Goal: Task Accomplishment & Management: Complete application form

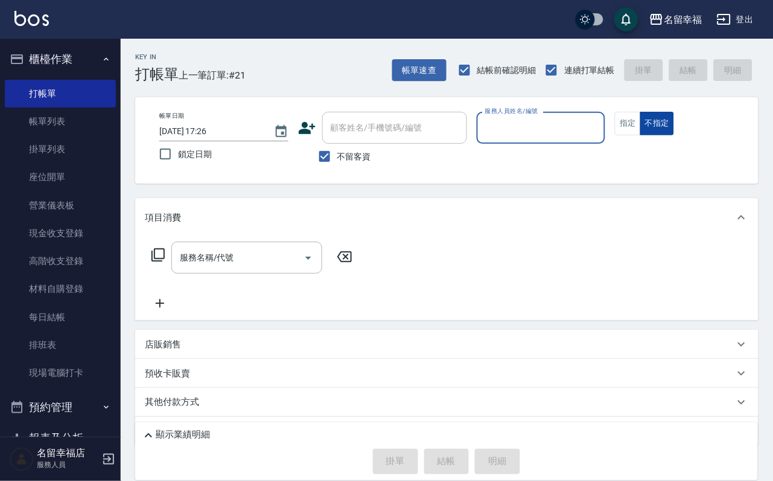
click at [674, 135] on button "不指定" at bounding box center [658, 124] width 34 height 24
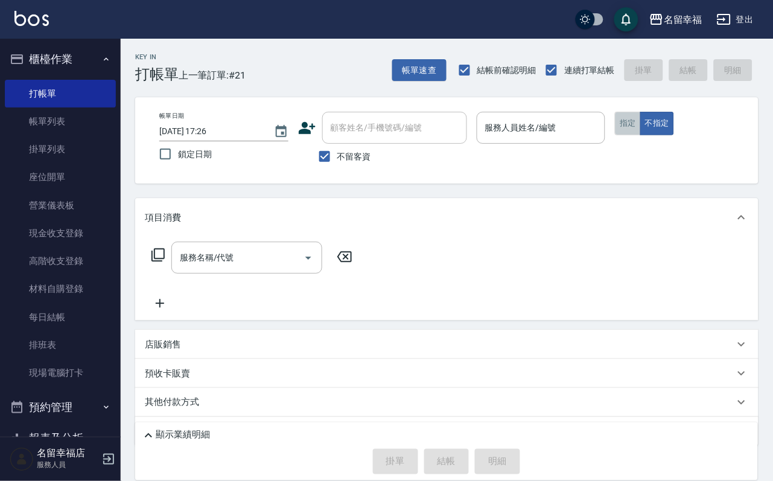
click at [641, 135] on button "指定" at bounding box center [628, 124] width 26 height 24
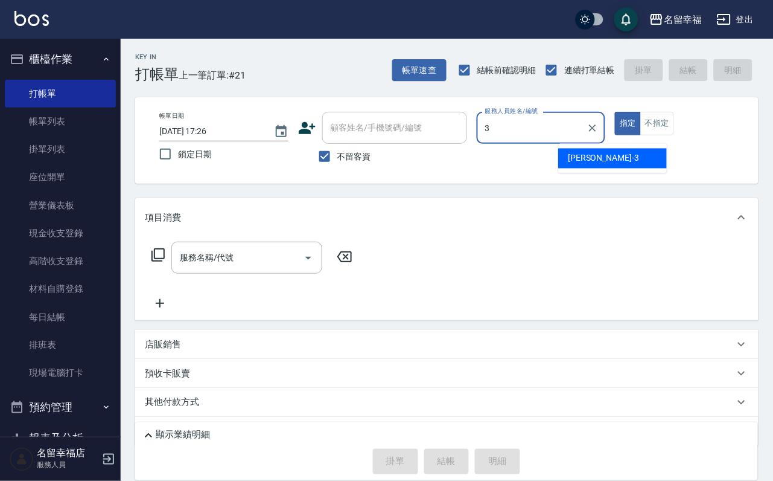
type input "[PERSON_NAME]-3"
type button "true"
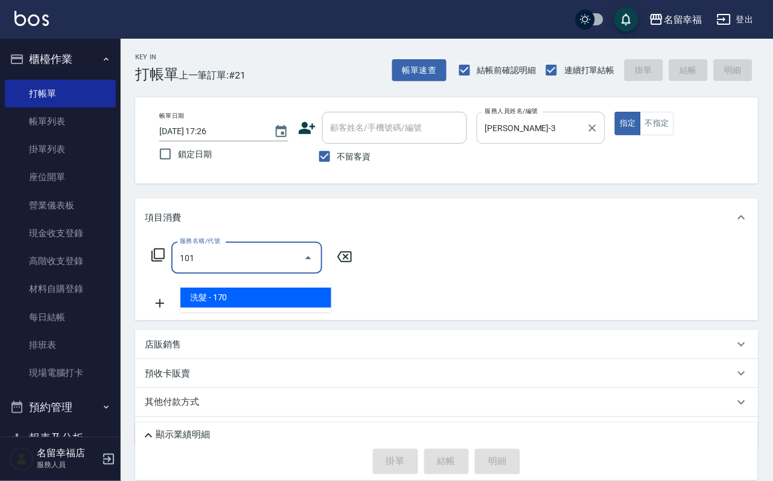
type input "洗髮(101)"
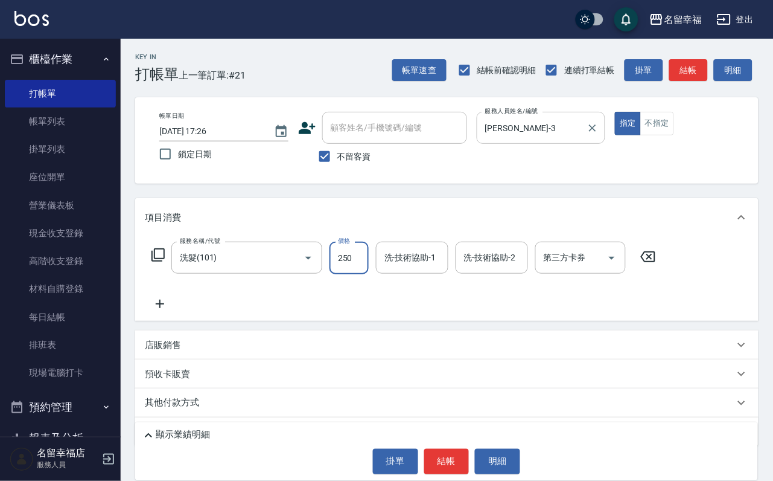
type input "250"
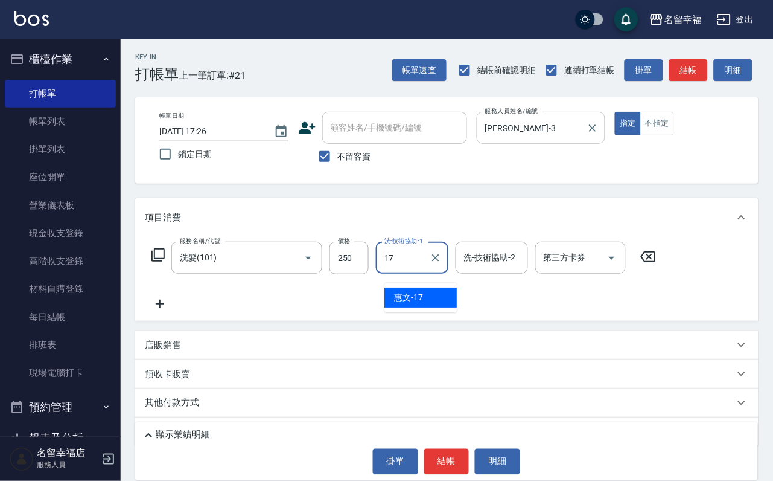
type input "惠文-17"
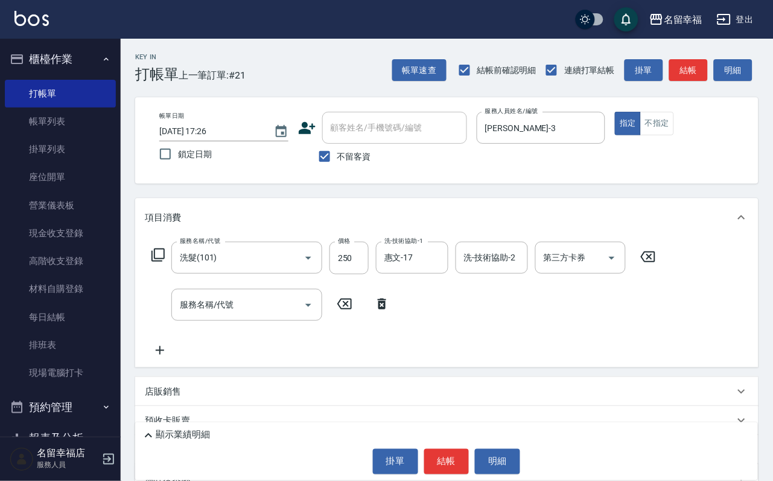
click at [374, 311] on icon at bounding box center [382, 303] width 30 height 14
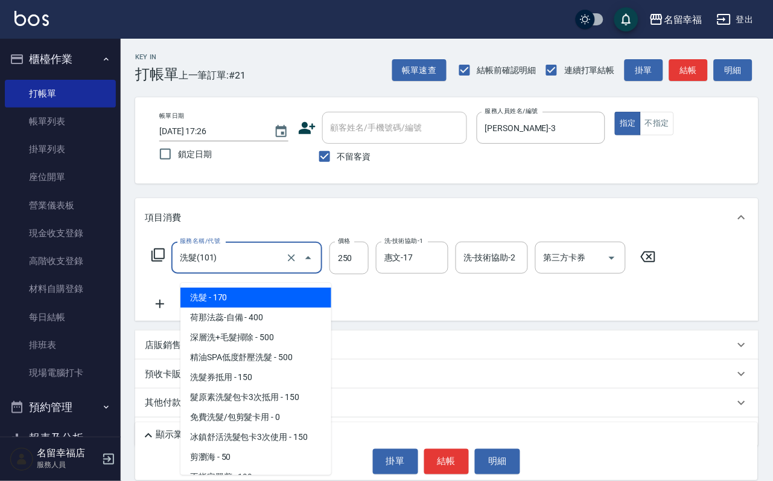
click at [193, 267] on input "洗髮(101)" at bounding box center [230, 257] width 106 height 21
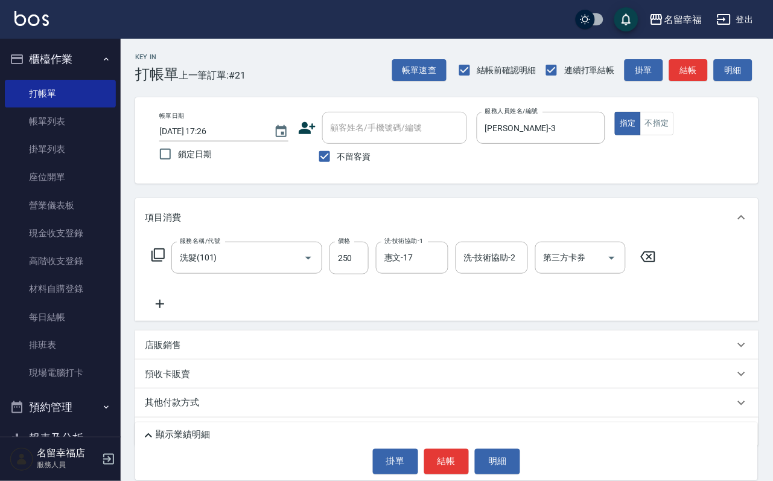
click at [165, 262] on icon at bounding box center [158, 255] width 14 height 14
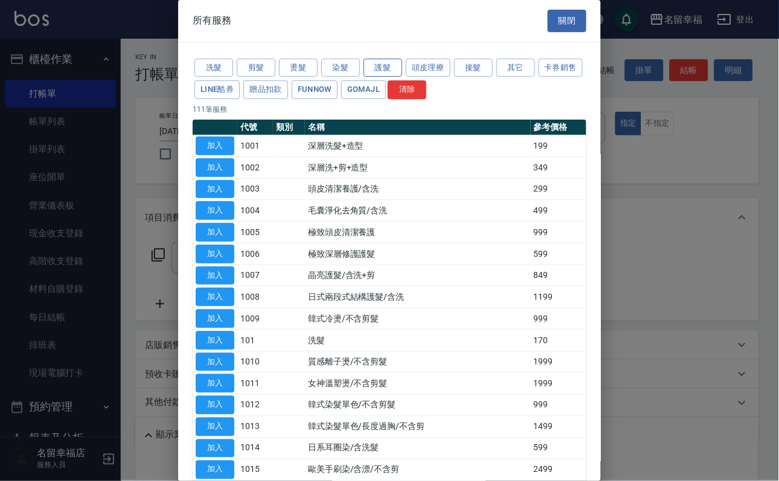
click at [379, 77] on button "護髮" at bounding box center [382, 68] width 39 height 19
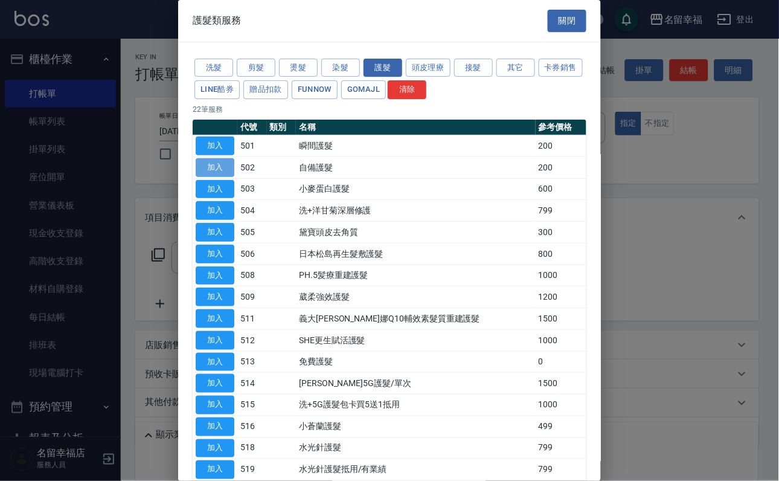
click at [218, 177] on button "加入" at bounding box center [215, 167] width 39 height 19
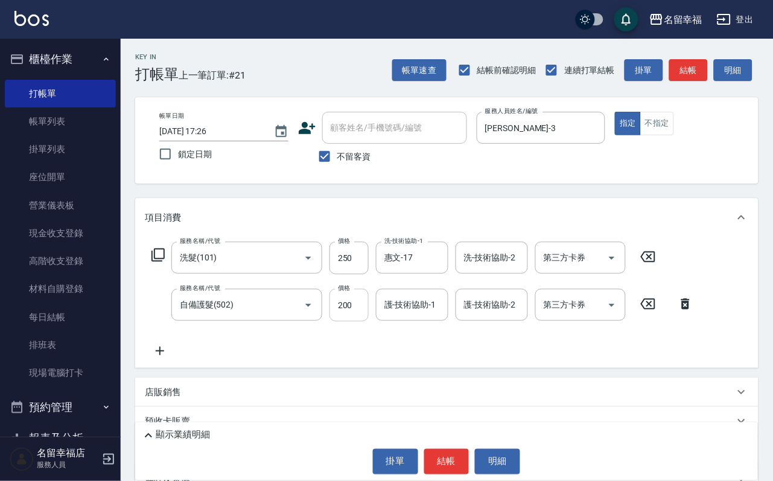
click at [361, 314] on input "200" at bounding box center [349, 305] width 39 height 33
type input "300"
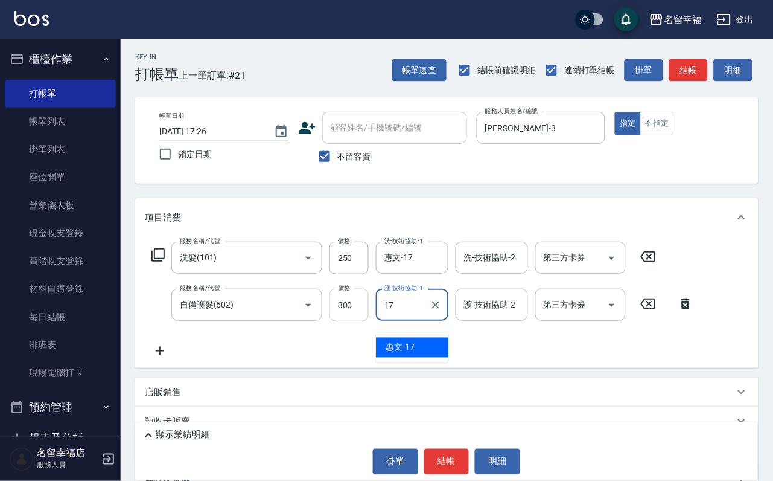
type input "惠文-17"
click at [426, 389] on div "項目消費 服務名稱/代號 洗髮(101) 服務名稱/代號 價格 250 價格 洗-技術協助-1 惠文-17 洗-技術協助-1 洗-技術協助-2 洗-技術協助-…" at bounding box center [447, 345] width 624 height 295
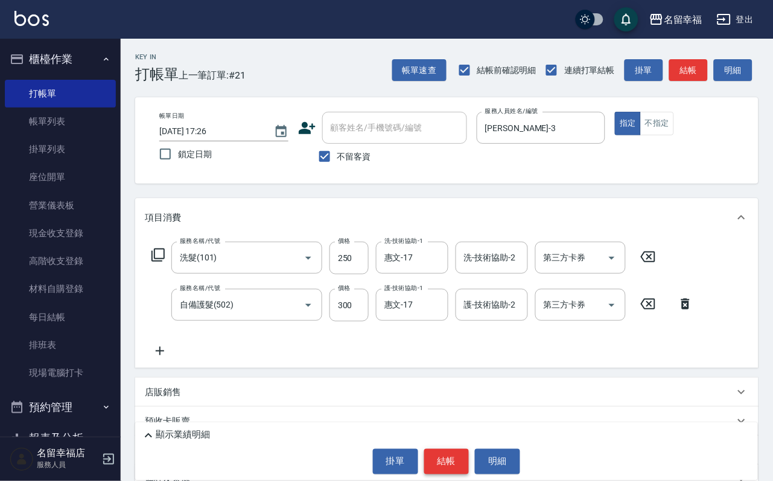
click at [447, 455] on button "結帳" at bounding box center [446, 461] width 45 height 25
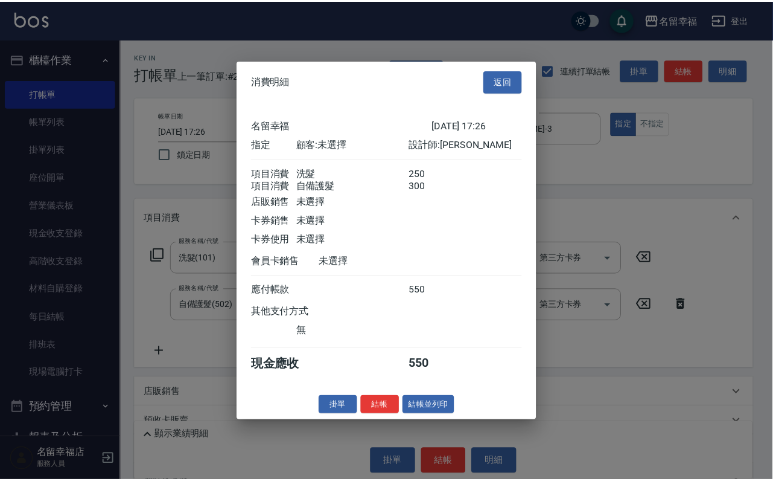
scroll to position [194, 0]
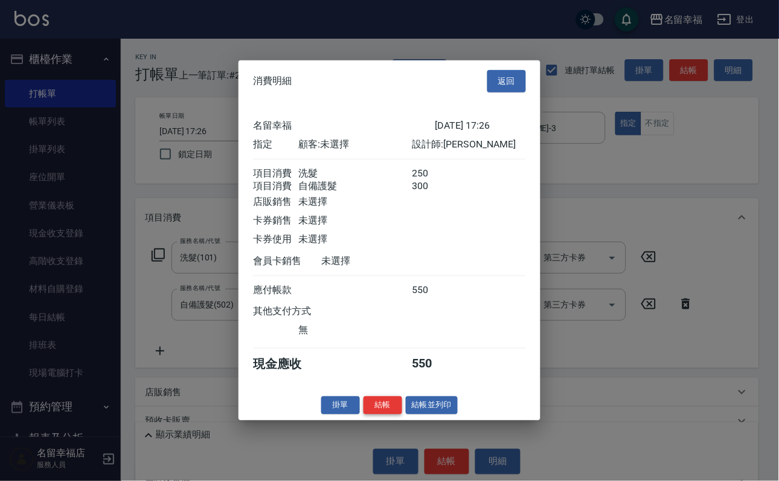
click at [377, 414] on button "結帳" at bounding box center [382, 404] width 39 height 19
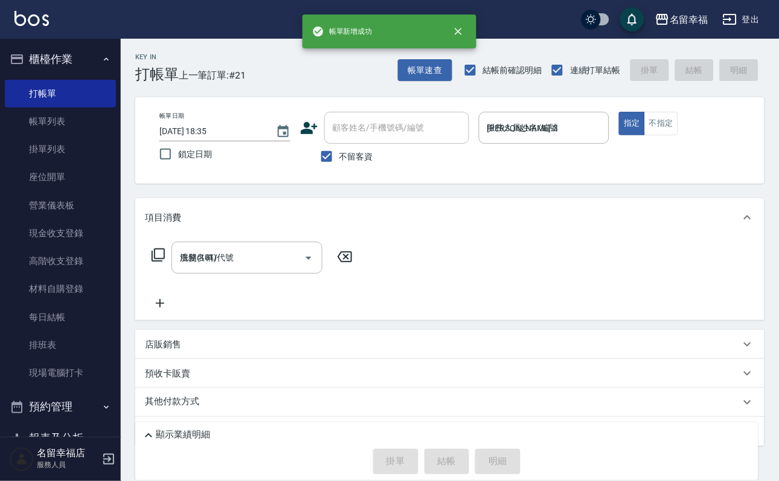
type input "[DATE] 18:35"
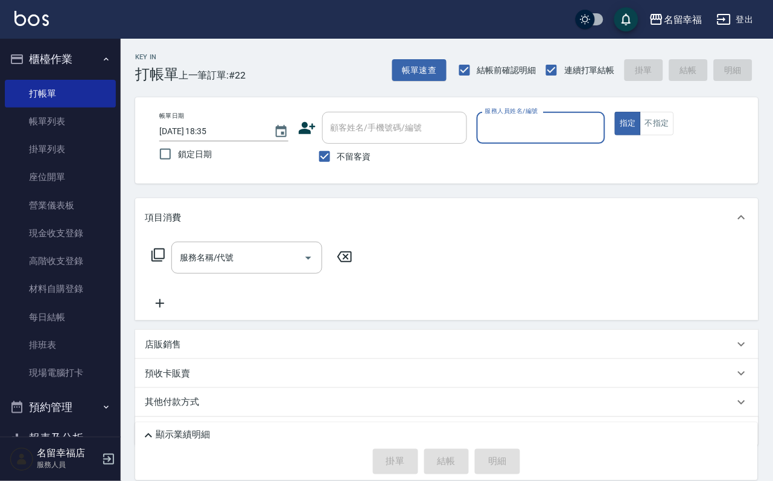
click at [362, 169] on label "不留客資" at bounding box center [341, 156] width 59 height 25
click at [337, 169] on input "不留客資" at bounding box center [324, 156] width 25 height 25
checkbox input "false"
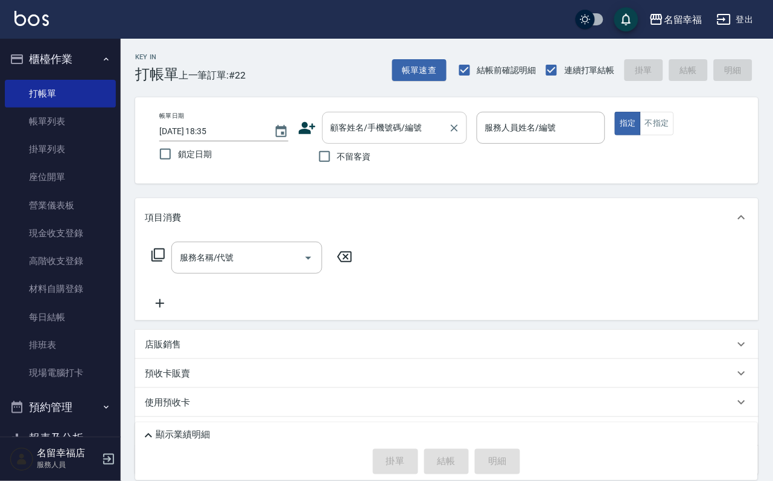
click at [364, 136] on input "顧客姓名/手機號碼/編號" at bounding box center [386, 127] width 116 height 21
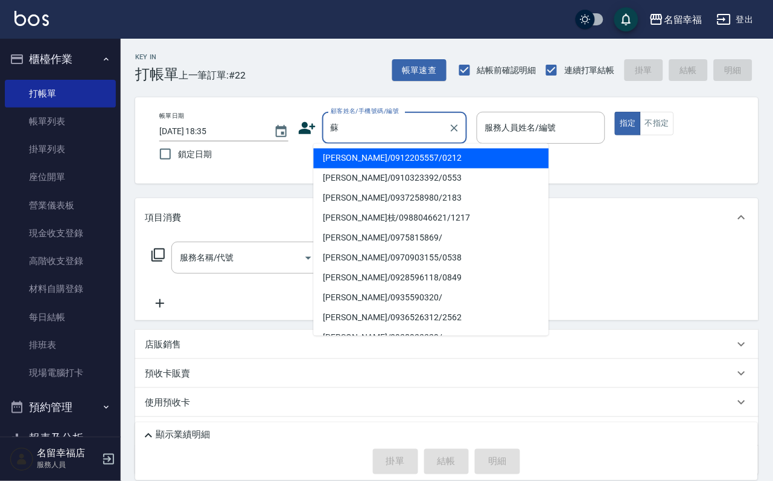
click at [367, 253] on li "[PERSON_NAME]/0970903155/0538" at bounding box center [431, 258] width 235 height 20
type input "[PERSON_NAME]/0970903155/0538"
type input "[PERSON_NAME]-7"
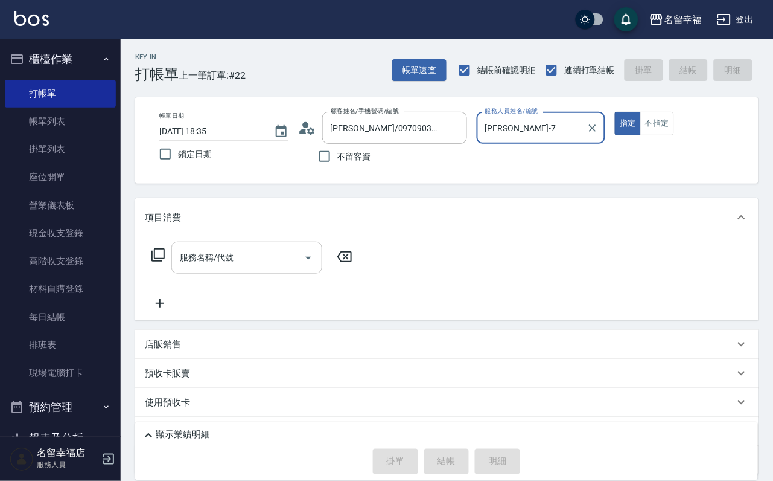
click at [276, 273] on div "服務名稱/代號" at bounding box center [246, 257] width 151 height 32
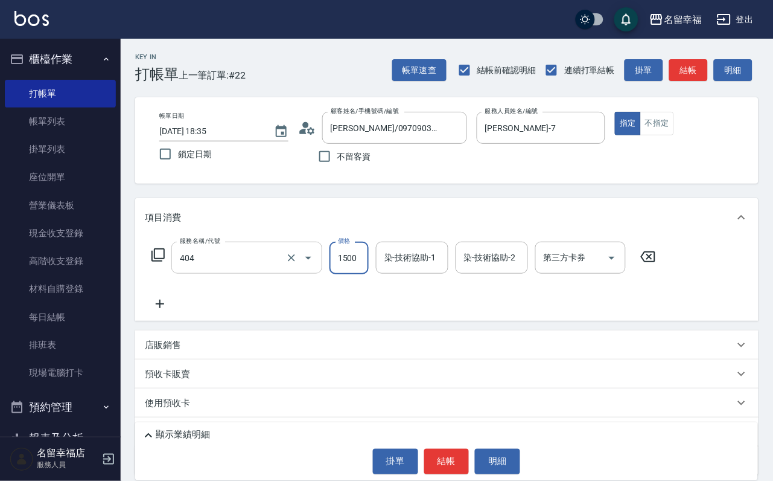
type input "設計染髮(404)"
type input "2000"
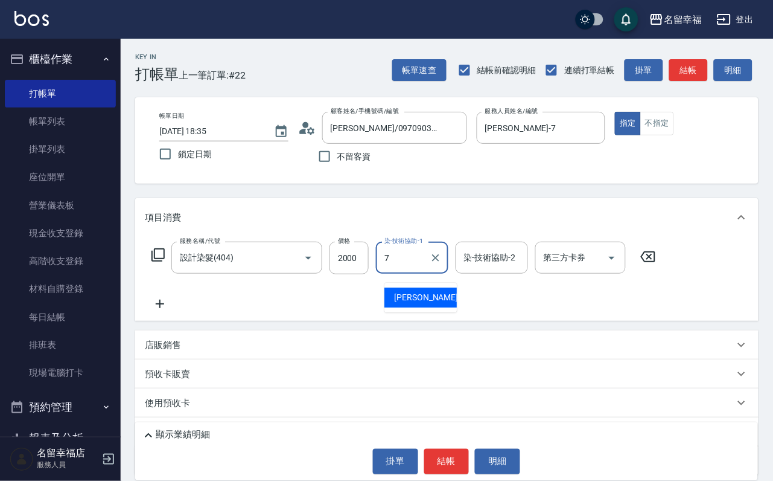
type input "[PERSON_NAME]-7"
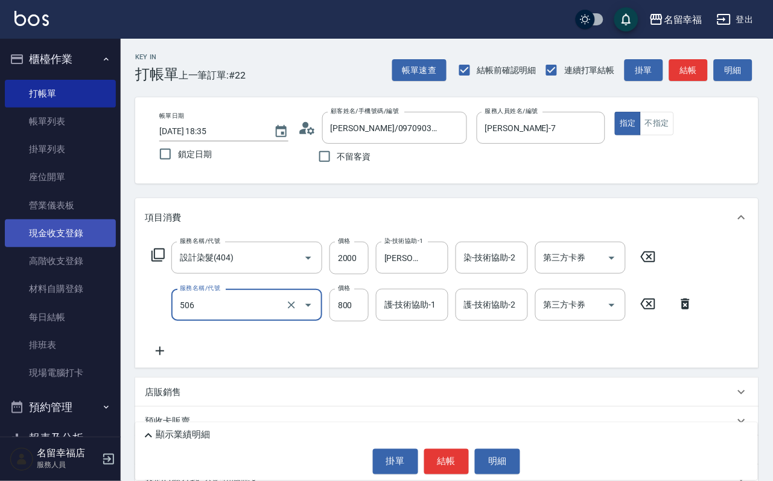
type input "日本松島再生髮敷護髮(506)"
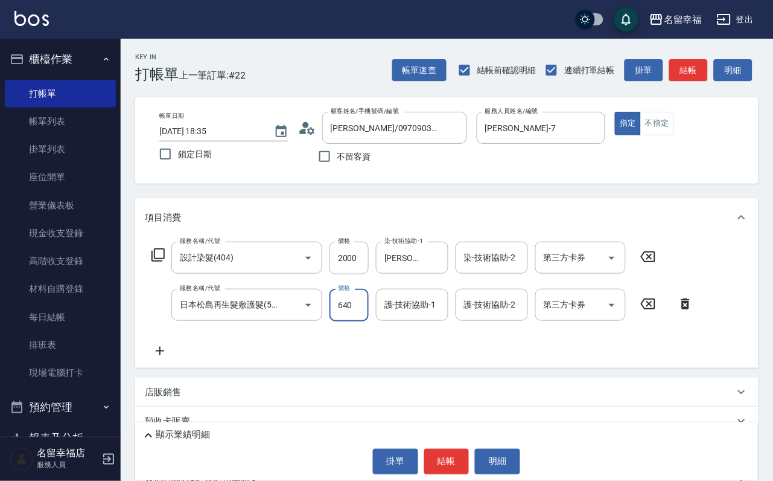
type input "640"
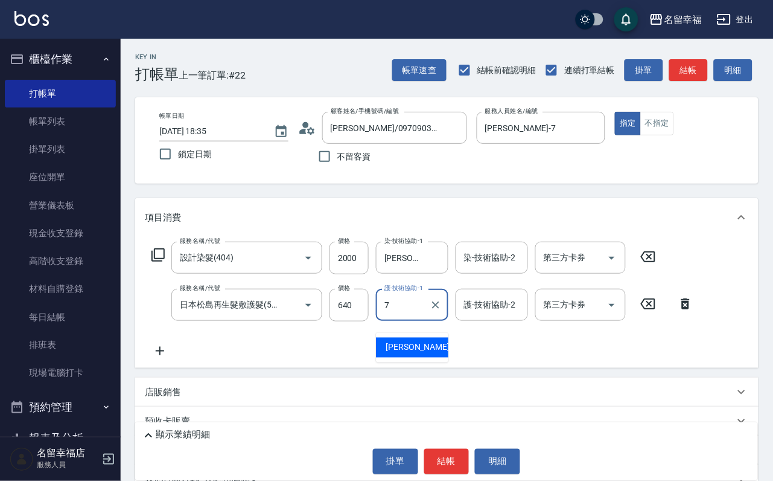
type input "[PERSON_NAME]-7"
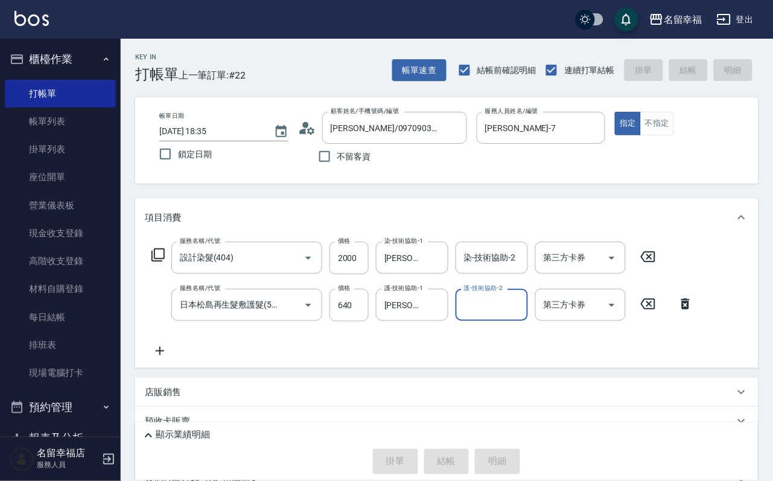
type input "[DATE] 18:59"
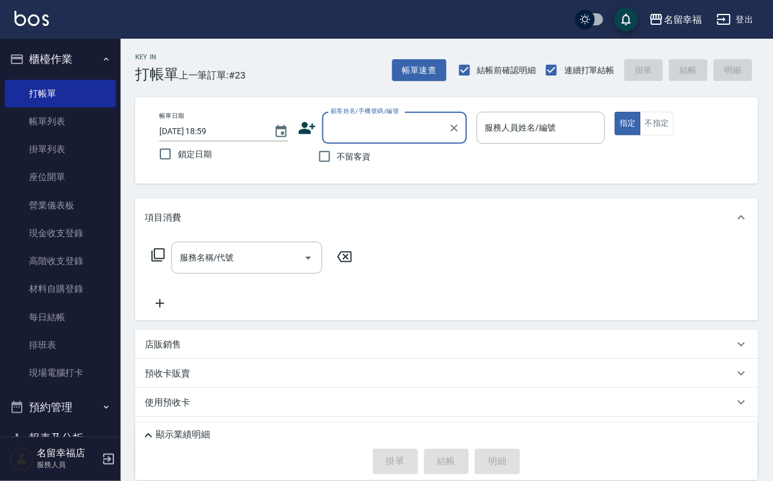
drag, startPoint x: 585, startPoint y: 147, endPoint x: 589, endPoint y: 142, distance: 6.4
click at [586, 146] on p at bounding box center [541, 150] width 129 height 13
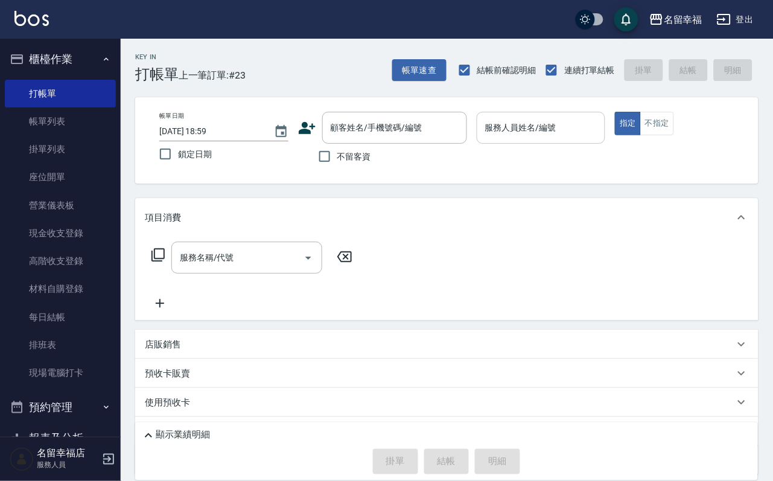
click at [589, 142] on div "服務人員姓名/編號" at bounding box center [541, 128] width 129 height 32
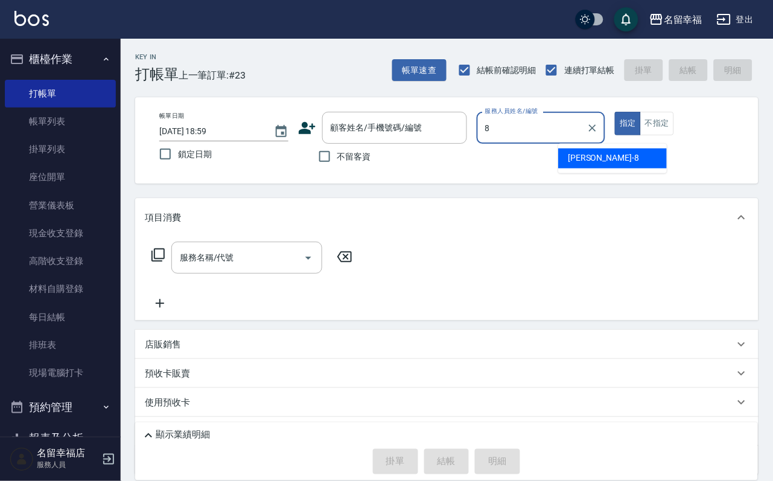
type input "[PERSON_NAME]-8"
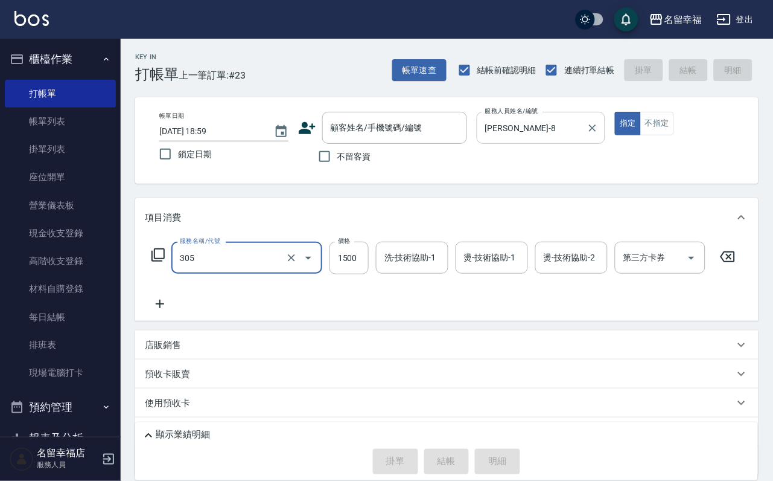
type input "設計燙髮1500(305)"
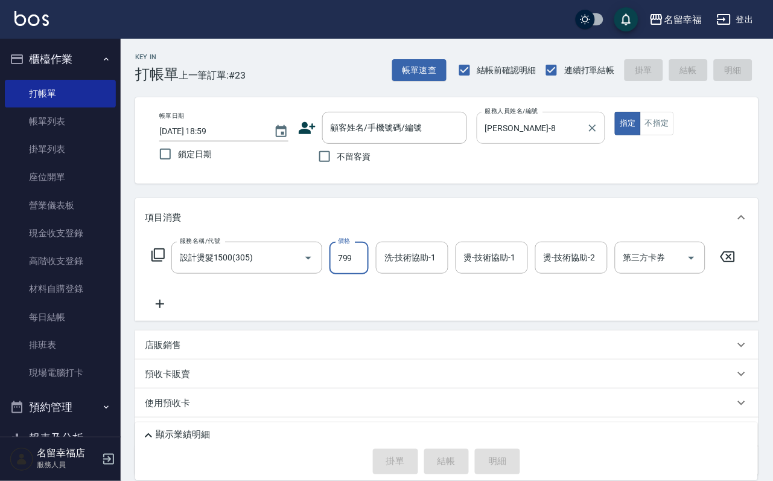
type input "799"
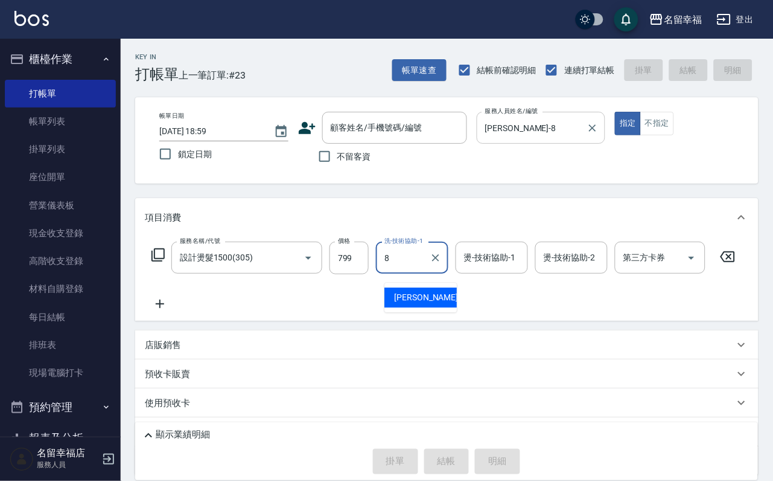
type input "[PERSON_NAME]-8"
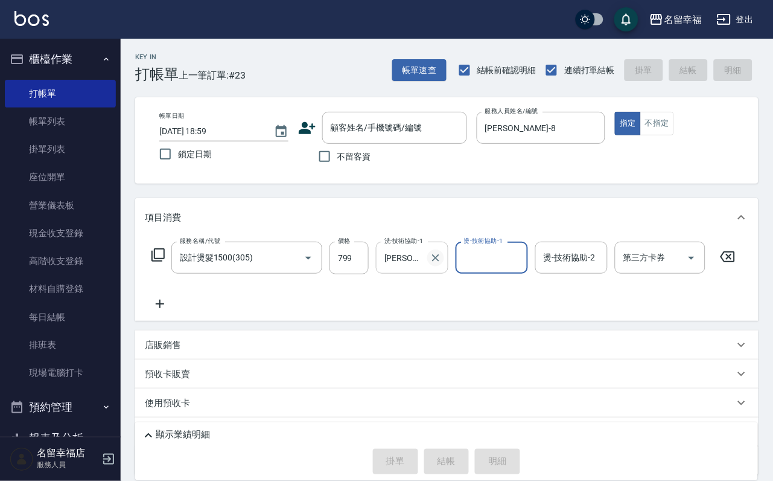
click at [442, 262] on icon "Clear" at bounding box center [436, 258] width 12 height 12
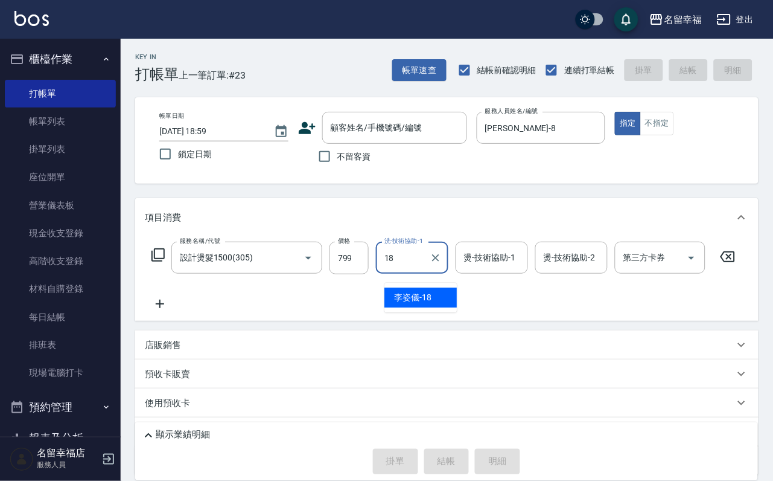
type input "[PERSON_NAME]-18"
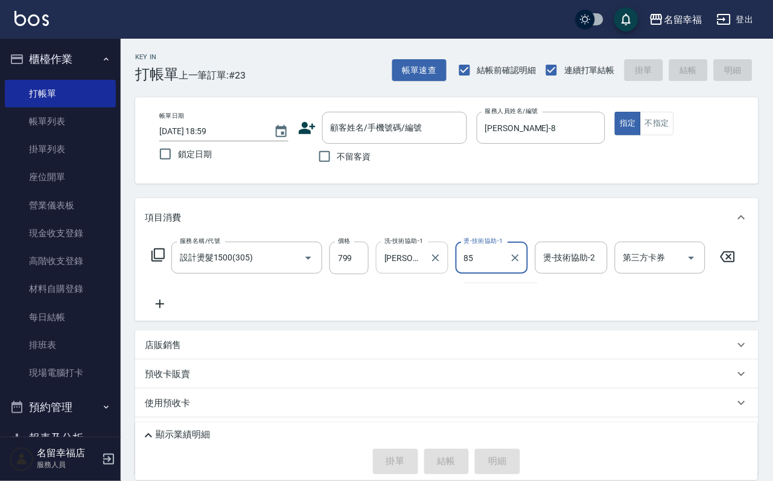
type input "85"
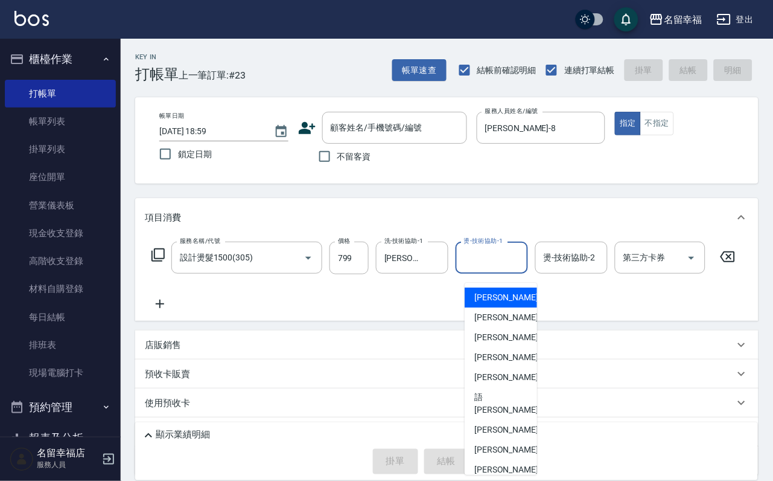
click at [500, 268] on input "燙-技術協助-1" at bounding box center [492, 257] width 62 height 21
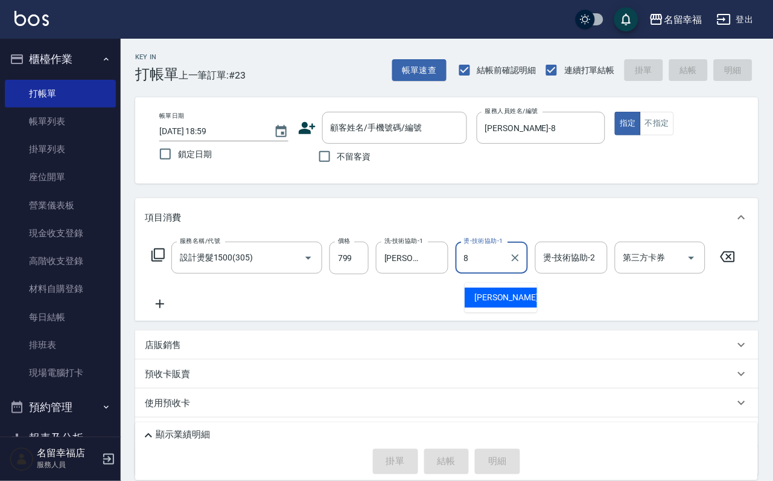
type input "[PERSON_NAME]-8"
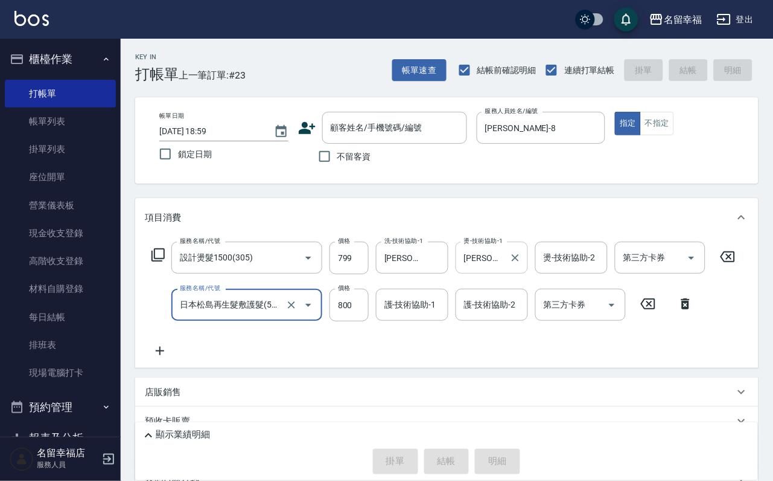
type input "日本松島再生髮敷護髮(506)"
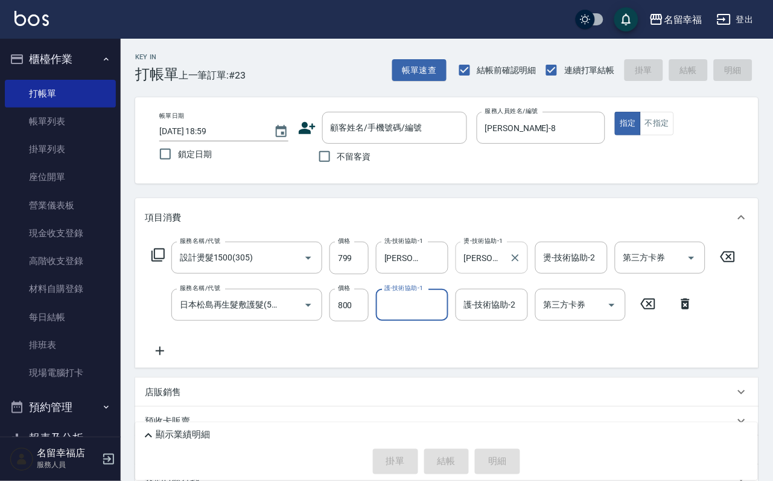
type input "8"
type input "[PERSON_NAME]-18"
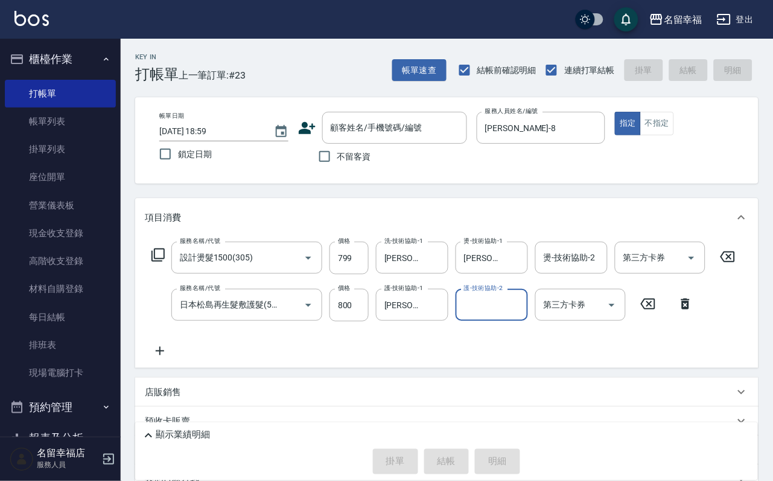
drag, startPoint x: 352, startPoint y: 168, endPoint x: 359, endPoint y: 168, distance: 6.7
click at [354, 168] on label "不留客資" at bounding box center [341, 156] width 59 height 25
drag, startPoint x: 331, startPoint y: 174, endPoint x: 342, endPoint y: 185, distance: 15.8
click at [331, 169] on input "不留客資" at bounding box center [324, 156] width 25 height 25
checkbox input "true"
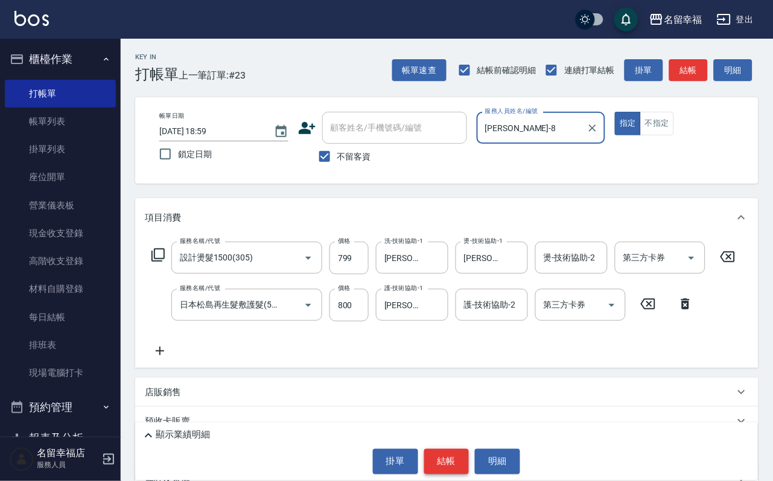
click at [441, 456] on button "結帳" at bounding box center [446, 461] width 45 height 25
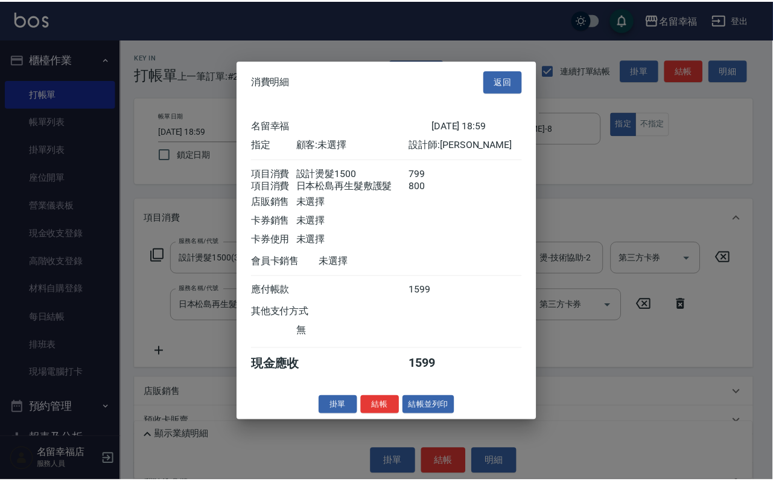
scroll to position [194, 0]
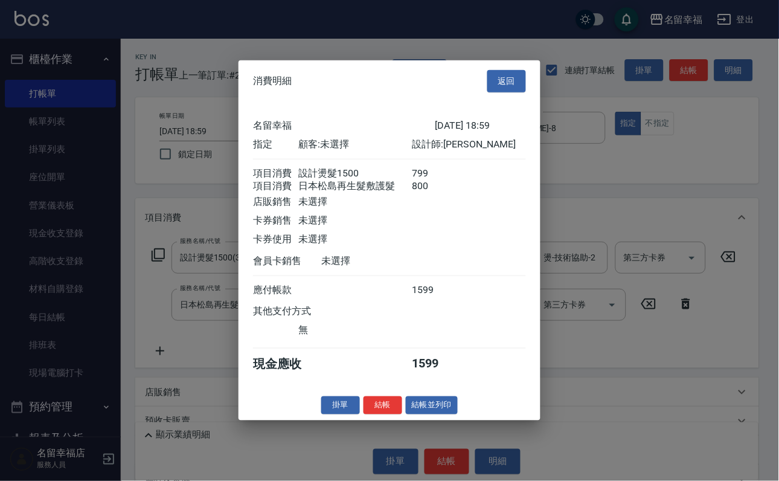
click at [381, 414] on button "結帳" at bounding box center [382, 404] width 39 height 19
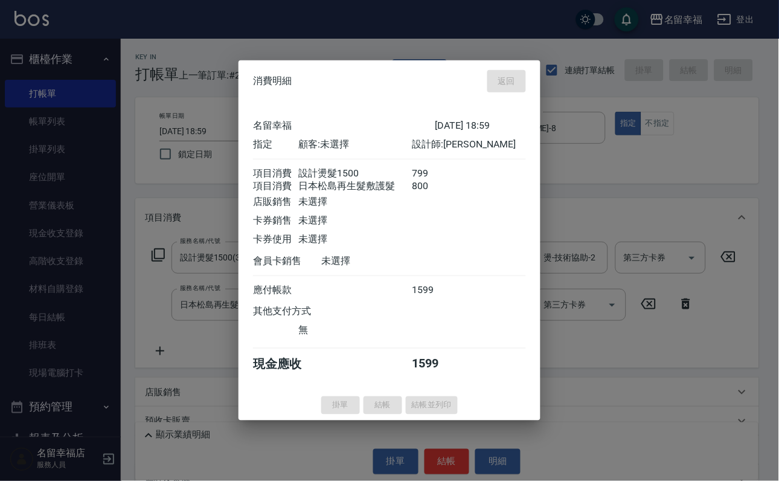
type input "[DATE] 19:07"
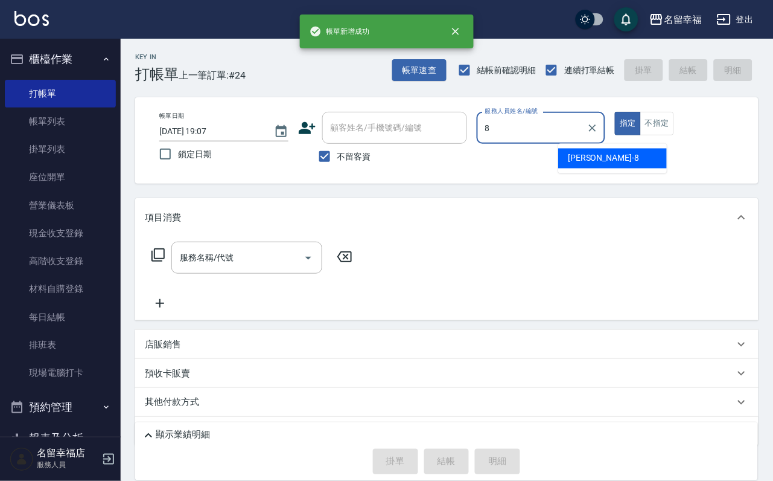
type input "[PERSON_NAME]-8"
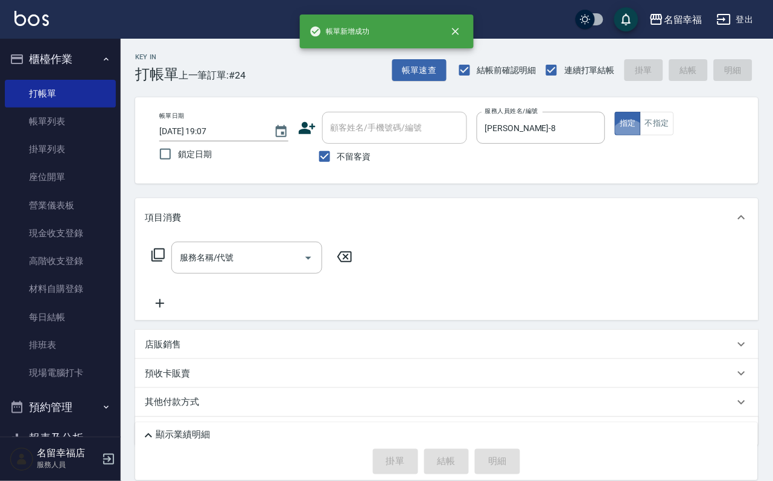
click at [161, 262] on icon at bounding box center [158, 255] width 14 height 14
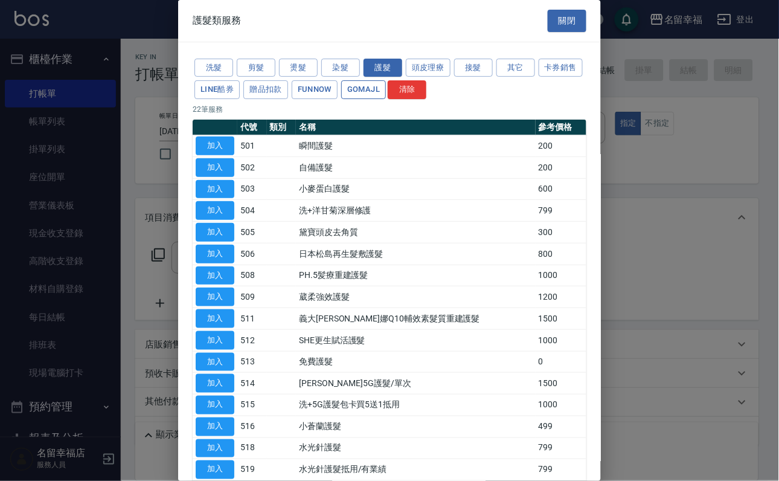
click at [386, 99] on button "GOMAJL" at bounding box center [363, 89] width 45 height 19
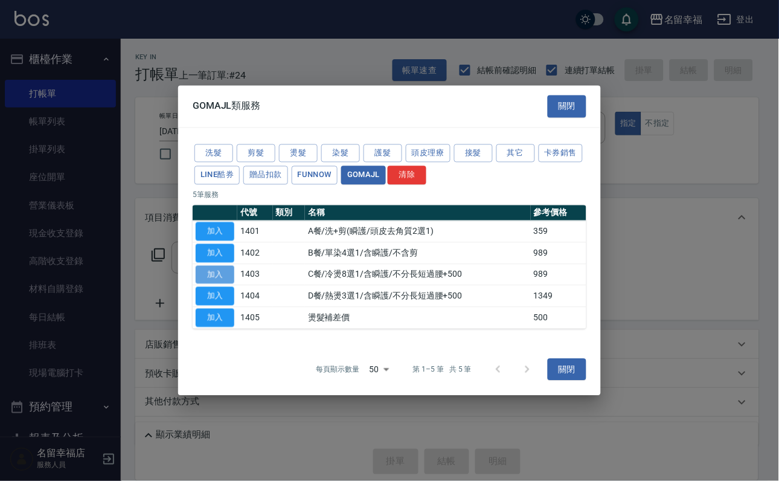
click at [222, 277] on button "加入" at bounding box center [215, 274] width 39 height 19
type input "C餐/冷燙8選1/含瞬護/不分長短過腰+500(1403)"
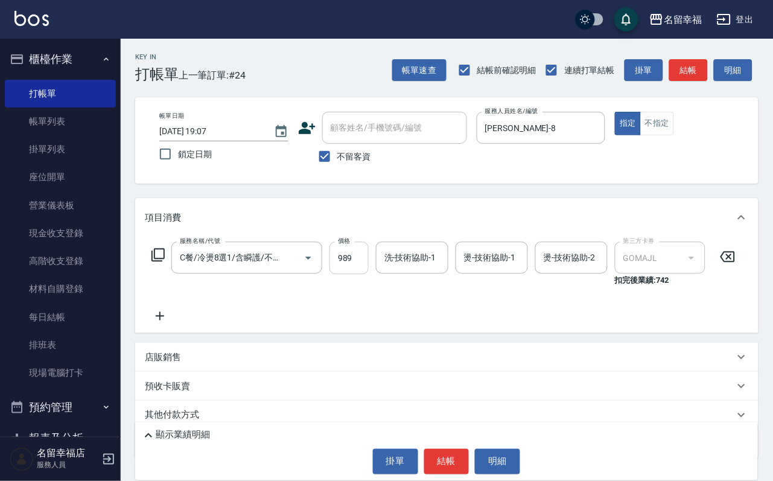
click at [369, 269] on input "989" at bounding box center [349, 257] width 39 height 33
type input "1299"
type input "[PERSON_NAME]-18"
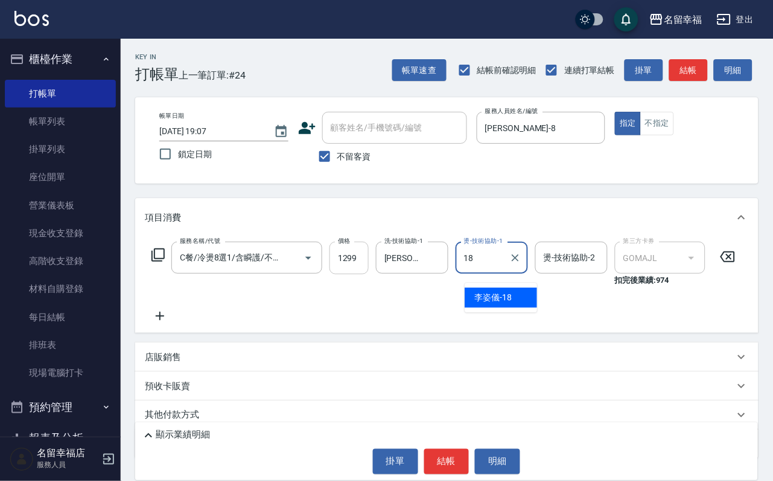
type input "[PERSON_NAME]-18"
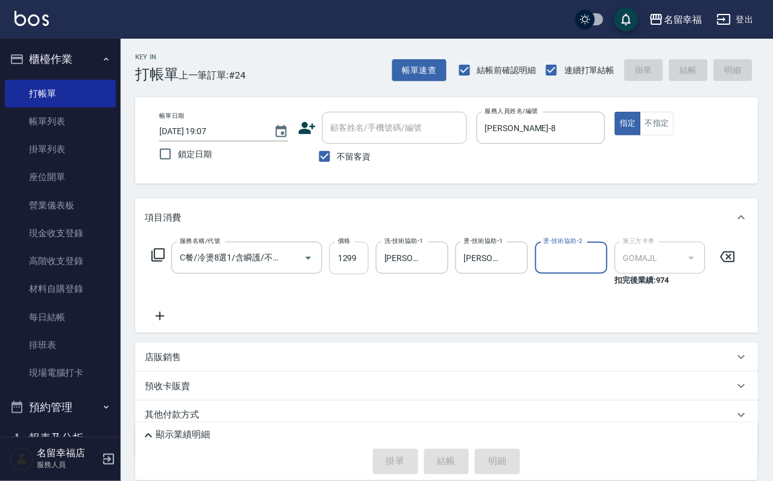
type input "[DATE] 19:08"
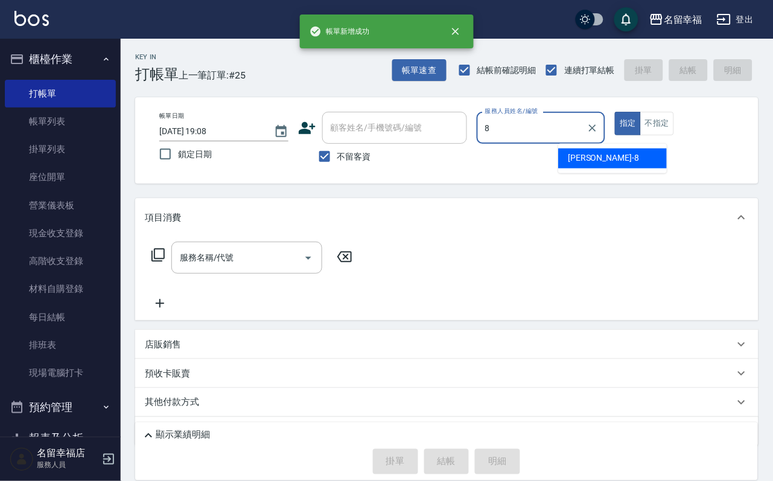
type input "[PERSON_NAME]-8"
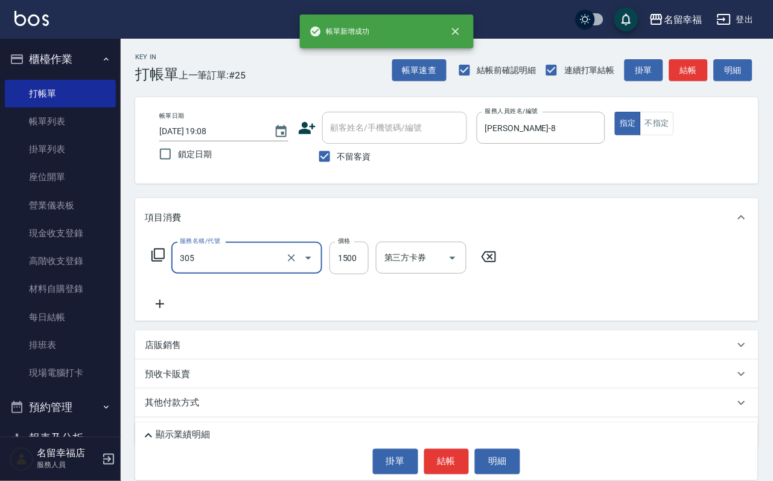
type input "設計燙髮1500(305)"
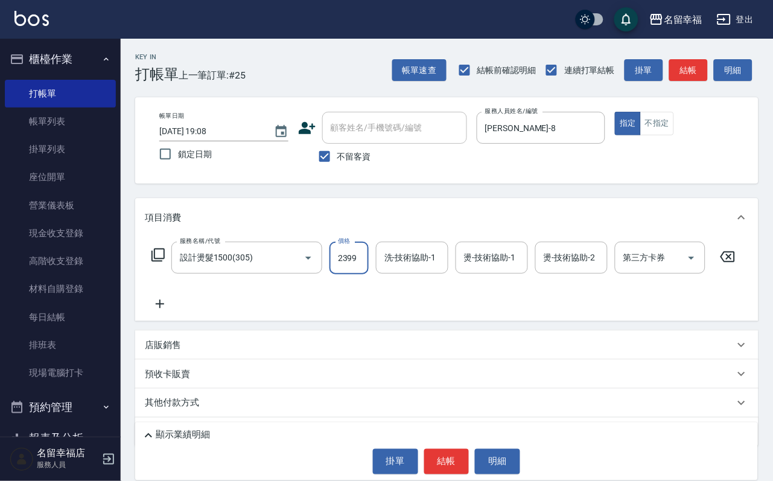
scroll to position [0, 1]
type input "2399"
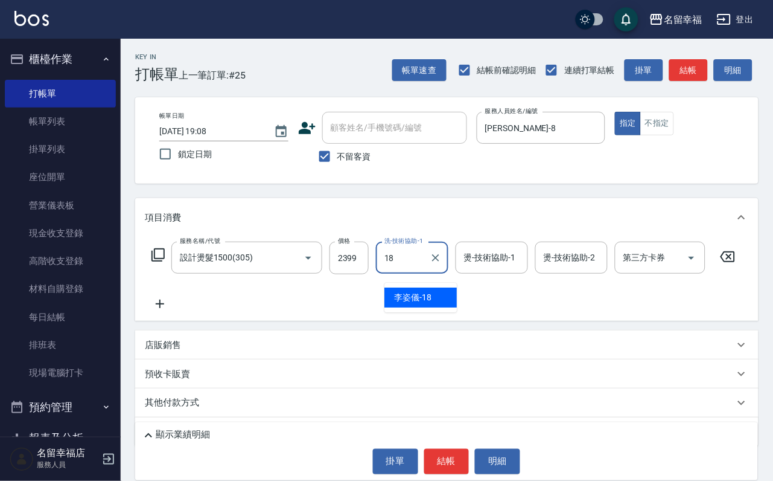
type input "[PERSON_NAME]-18"
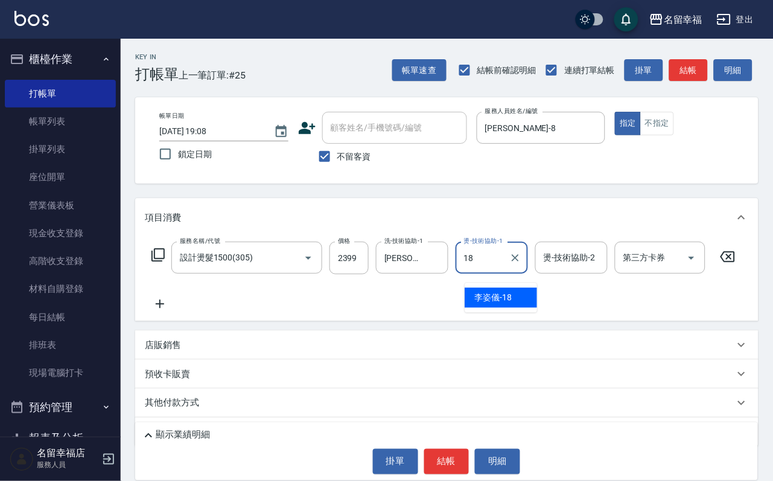
type input "[PERSON_NAME]-18"
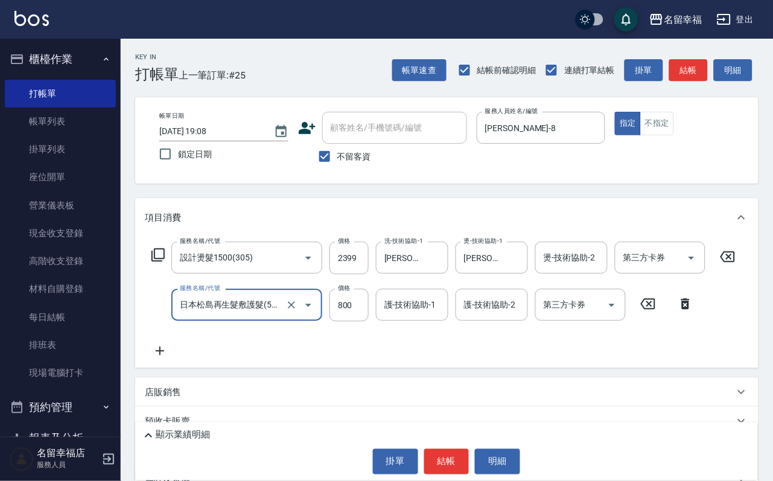
type input "日本松島再生髮敷護髮(506)"
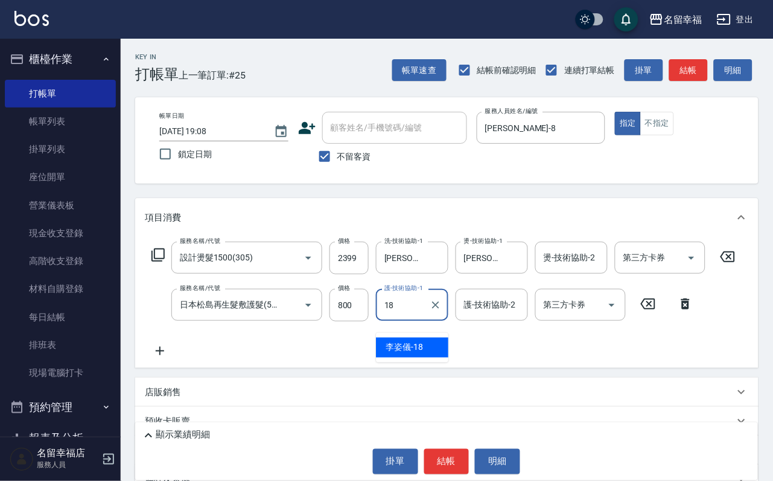
type input "[PERSON_NAME]-18"
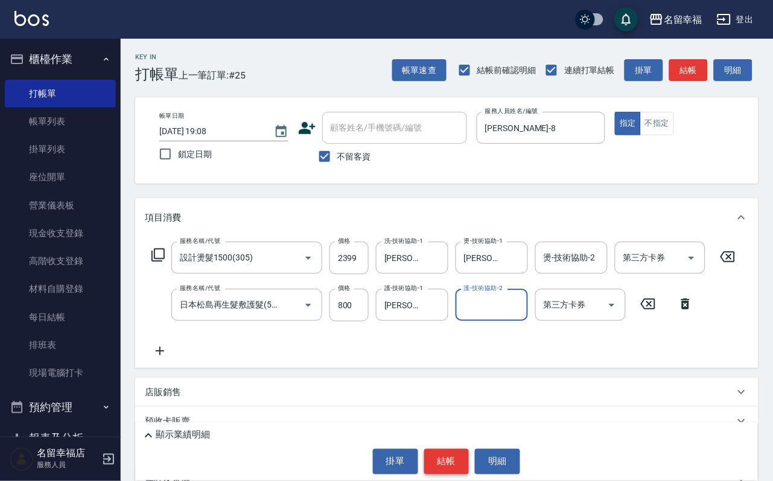
click at [427, 452] on button "結帳" at bounding box center [446, 461] width 45 height 25
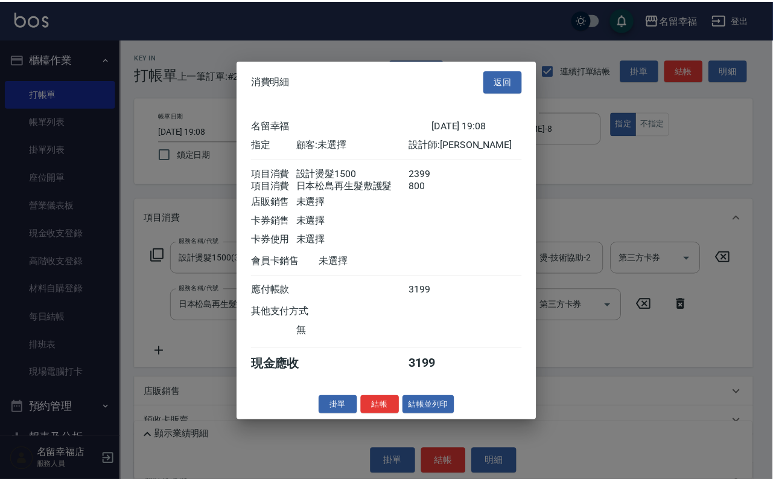
scroll to position [194, 0]
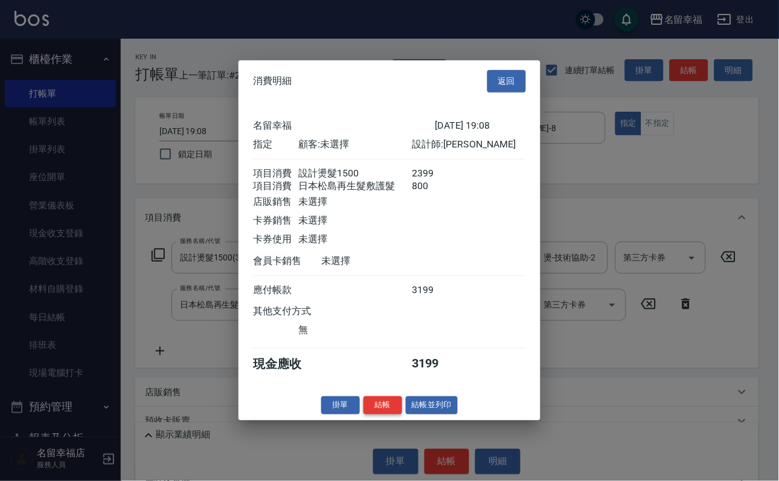
click at [373, 414] on button "結帳" at bounding box center [382, 404] width 39 height 19
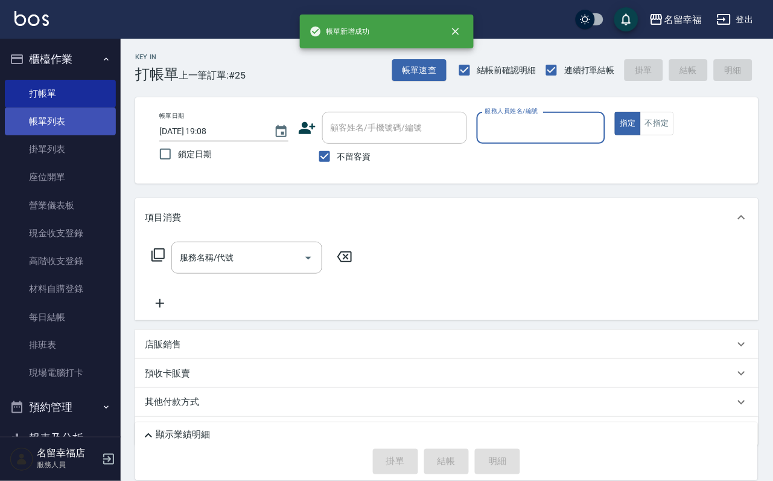
click at [98, 133] on link "帳單列表" at bounding box center [60, 121] width 111 height 28
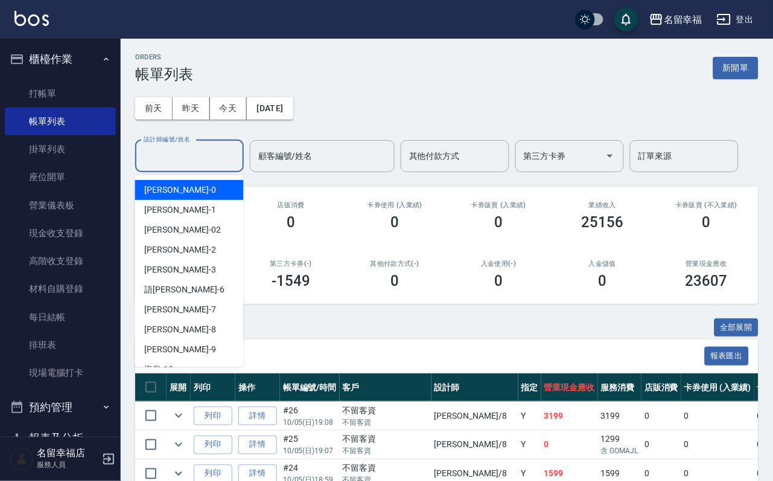
click at [202, 155] on input "設計師編號/姓名" at bounding box center [190, 155] width 98 height 21
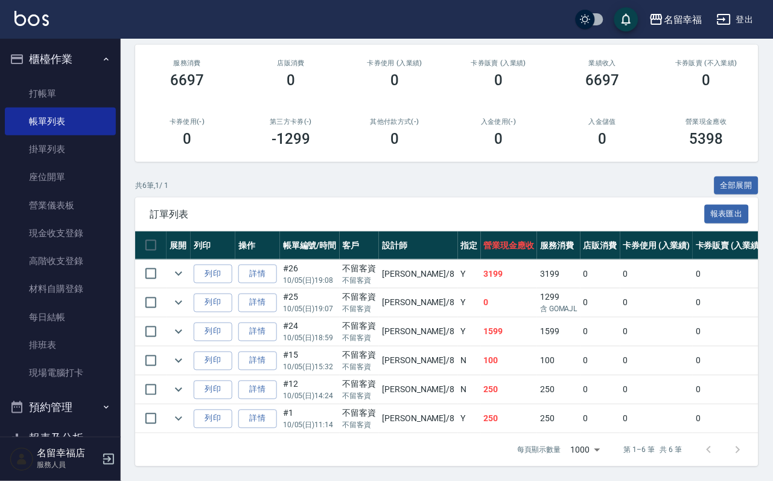
scroll to position [254, 0]
type input "[PERSON_NAME]-8"
click at [39, 88] on link "打帳單" at bounding box center [60, 94] width 111 height 28
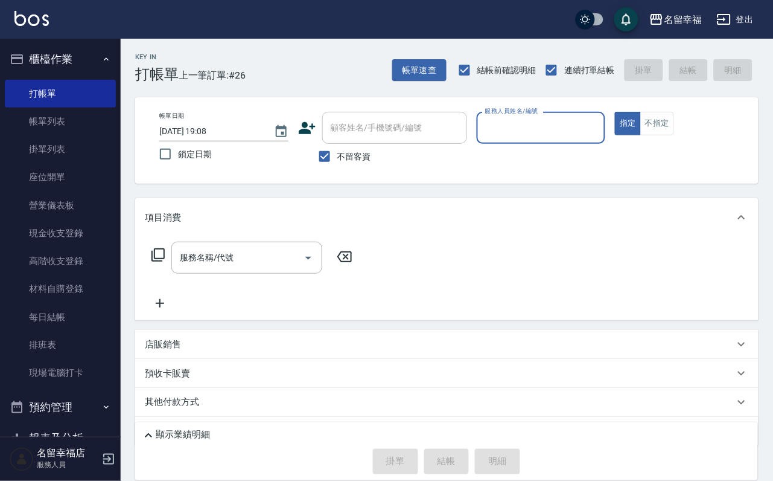
drag, startPoint x: 333, startPoint y: 171, endPoint x: 375, endPoint y: 133, distance: 56.9
click at [336, 168] on input "不留客資" at bounding box center [324, 156] width 25 height 25
checkbox input "false"
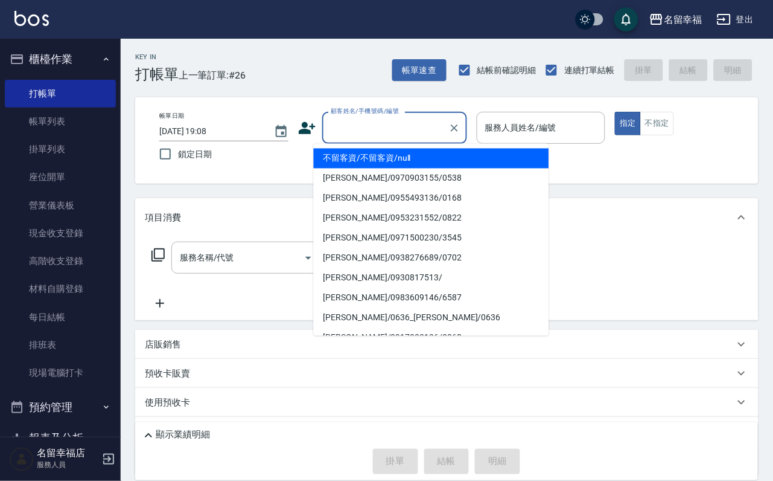
click at [383, 129] on input "顧客姓名/手機號碼/編號" at bounding box center [386, 127] width 116 height 21
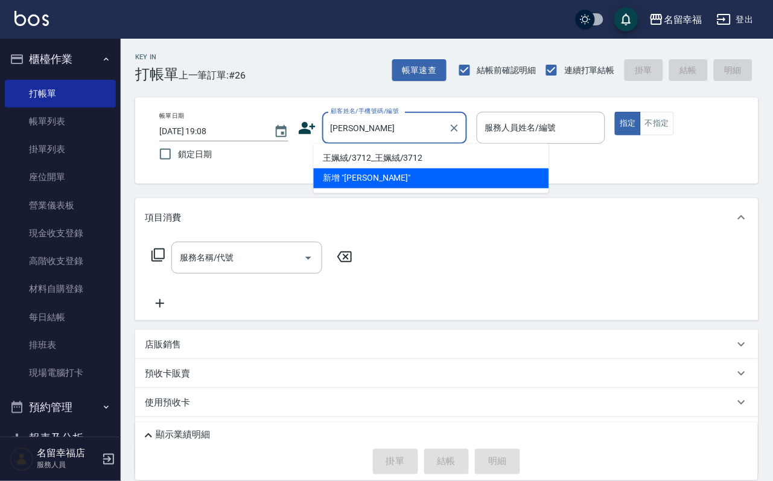
click at [387, 158] on li "王姵絨/3712_王姵絨/3712" at bounding box center [431, 159] width 235 height 20
type input "王姵絨/3712_王姵絨/3712"
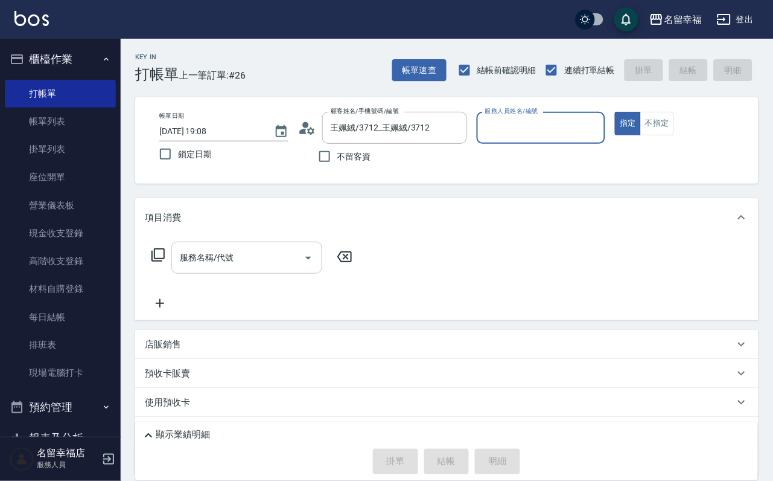
type input "語[PERSON_NAME]-6"
click at [165, 262] on icon at bounding box center [158, 255] width 14 height 14
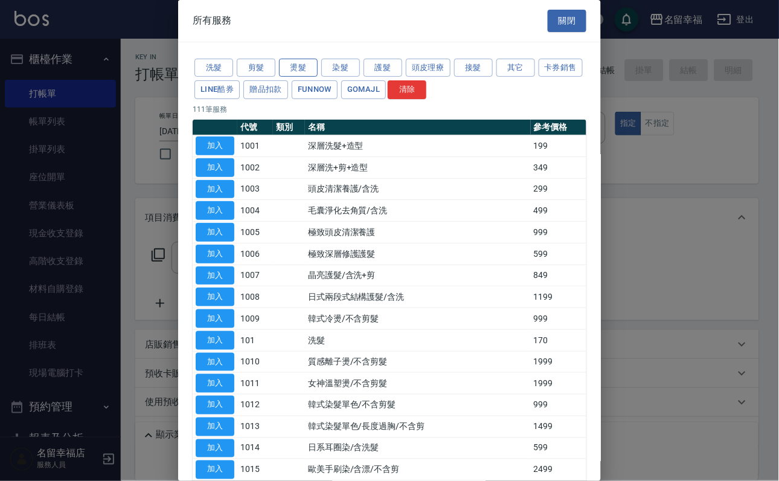
click at [305, 77] on button "燙髮" at bounding box center [298, 68] width 39 height 19
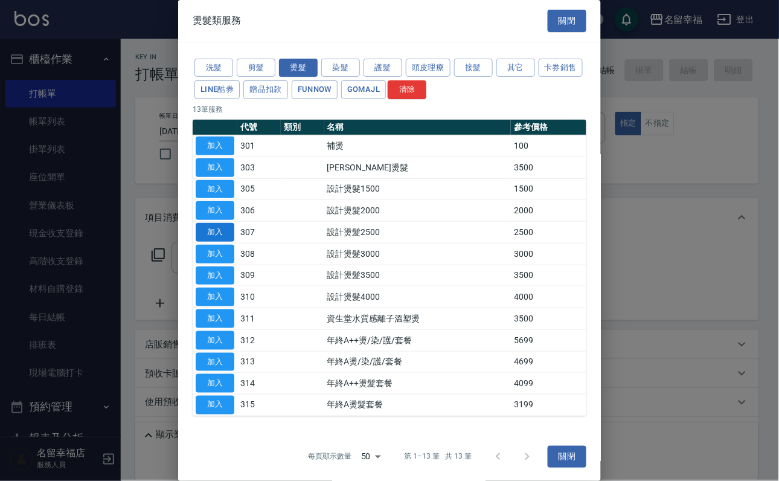
click at [223, 241] on button "加入" at bounding box center [215, 232] width 39 height 19
type input "設計燙髮2500(307)"
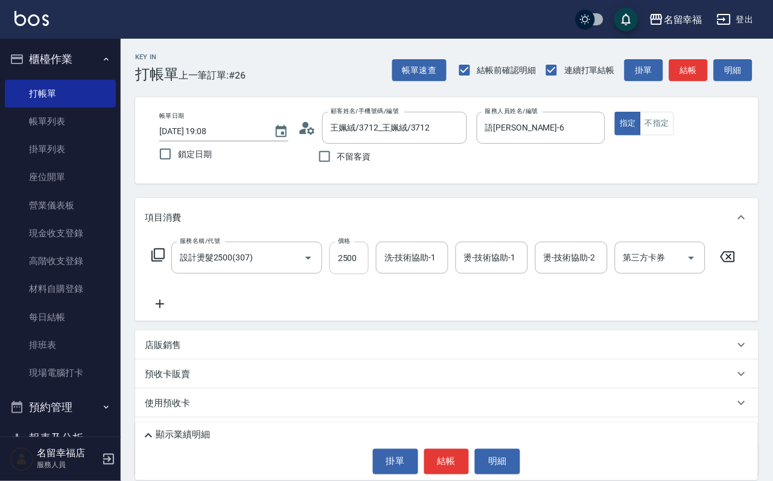
click at [356, 269] on input "2500" at bounding box center [349, 257] width 39 height 33
type input "2080"
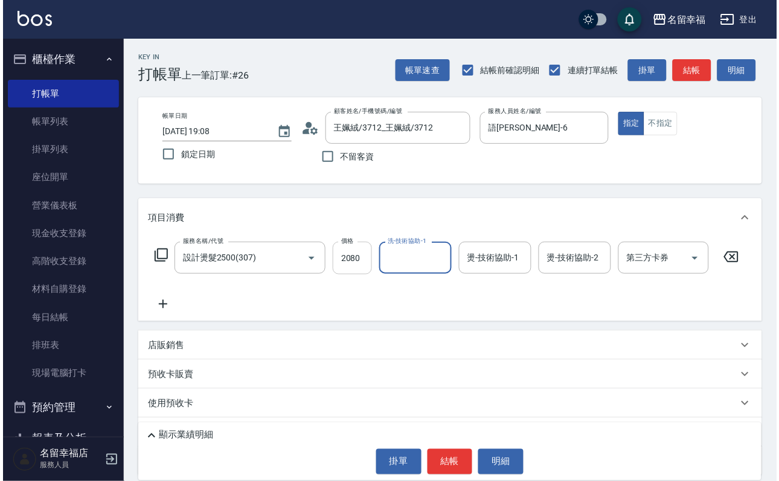
scroll to position [0, 0]
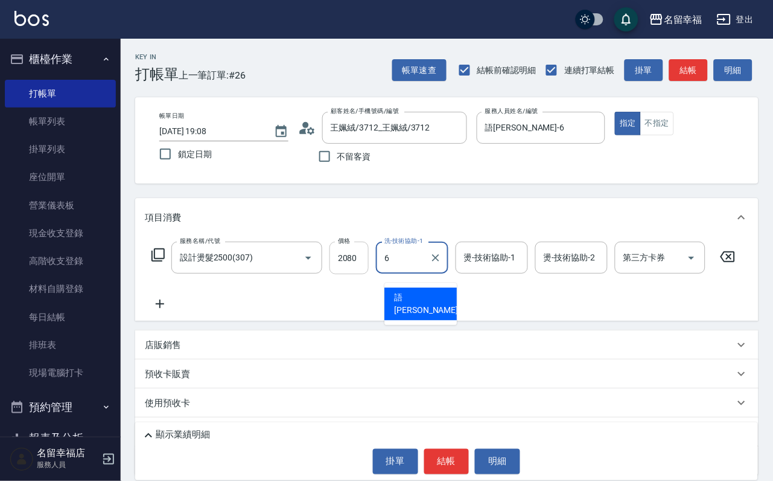
type input "語[PERSON_NAME]-6"
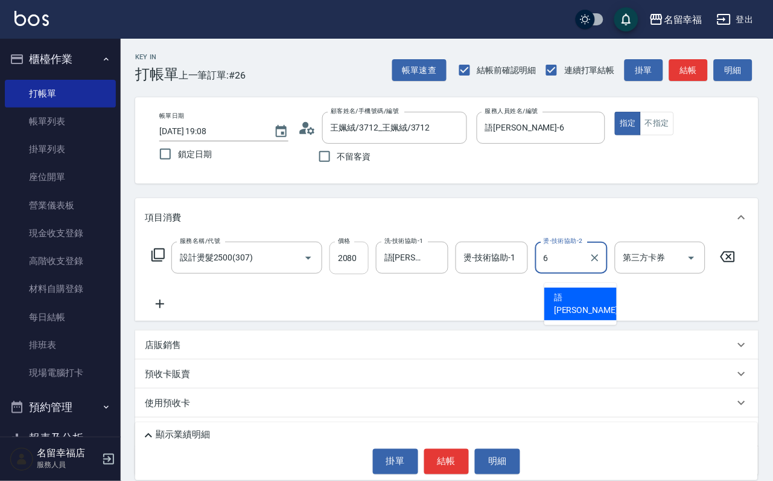
type input "語[PERSON_NAME]-6"
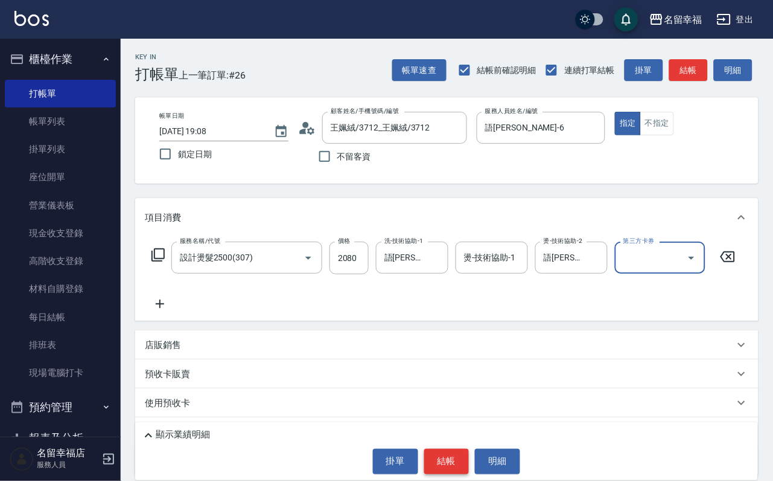
click at [433, 459] on button "結帳" at bounding box center [446, 461] width 45 height 25
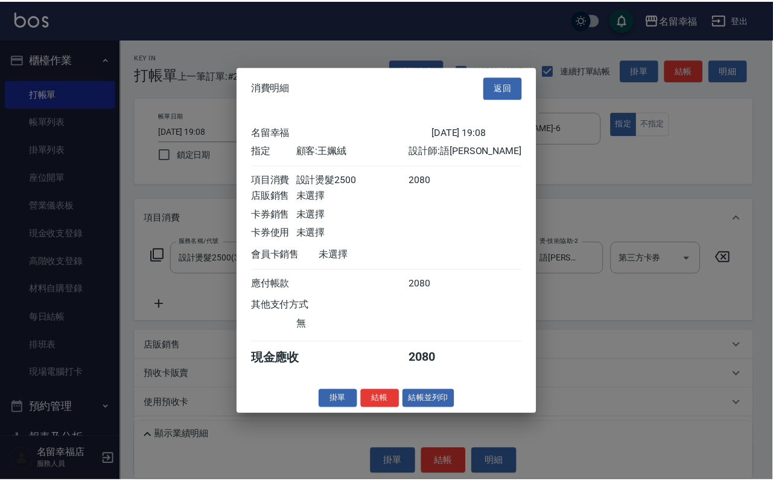
scroll to position [149, 0]
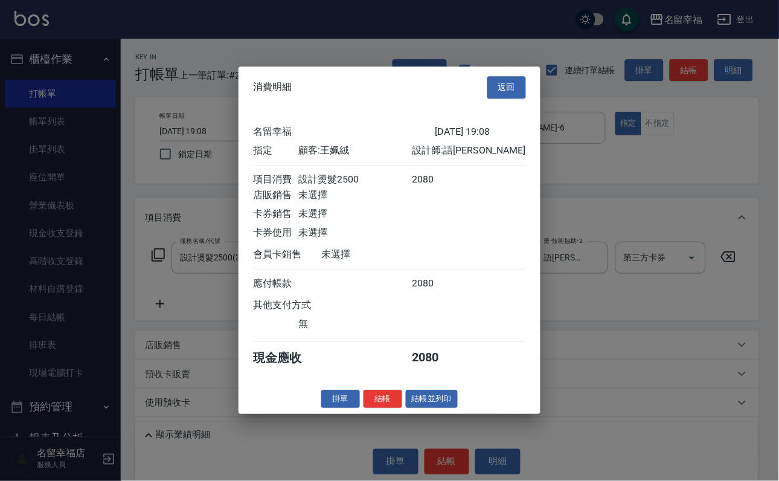
click at [363, 408] on button "結帳" at bounding box center [382, 398] width 39 height 19
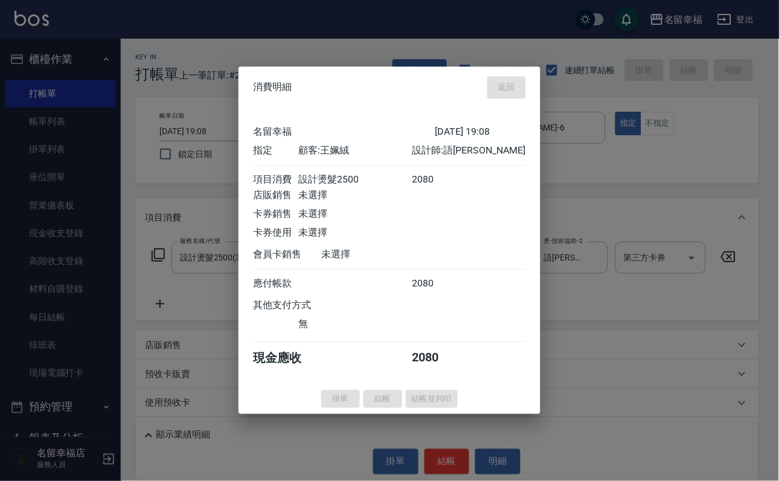
type input "[DATE] 19:10"
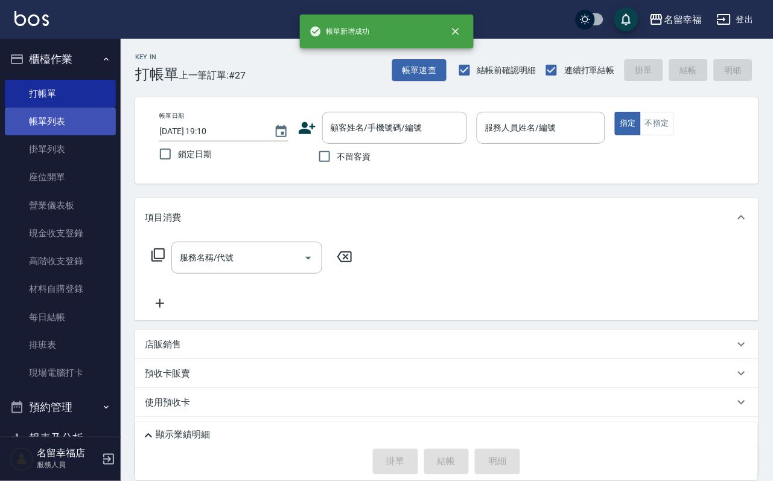
click at [71, 123] on link "帳單列表" at bounding box center [60, 121] width 111 height 28
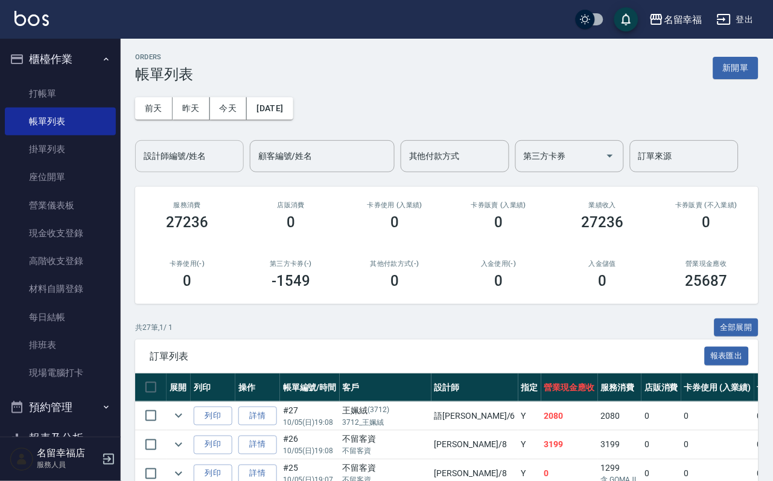
drag, startPoint x: 184, startPoint y: 161, endPoint x: 182, endPoint y: 168, distance: 7.5
click at [184, 161] on input "設計師編號/姓名" at bounding box center [190, 155] width 98 height 21
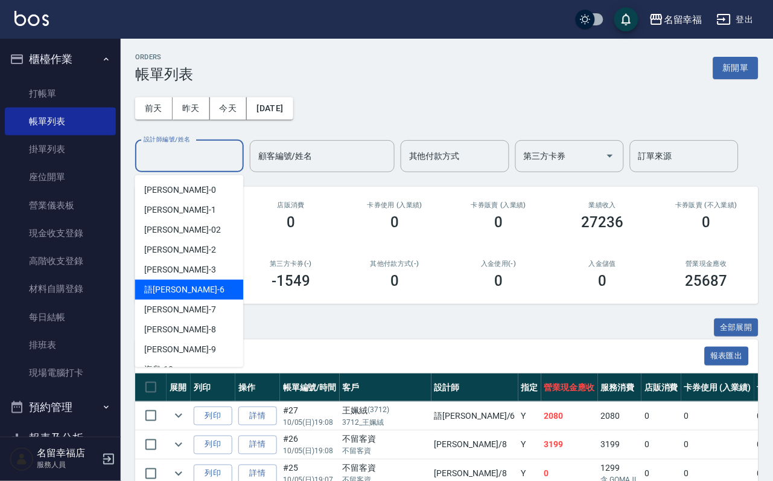
click at [179, 294] on div "語[PERSON_NAME] -6" at bounding box center [189, 290] width 109 height 20
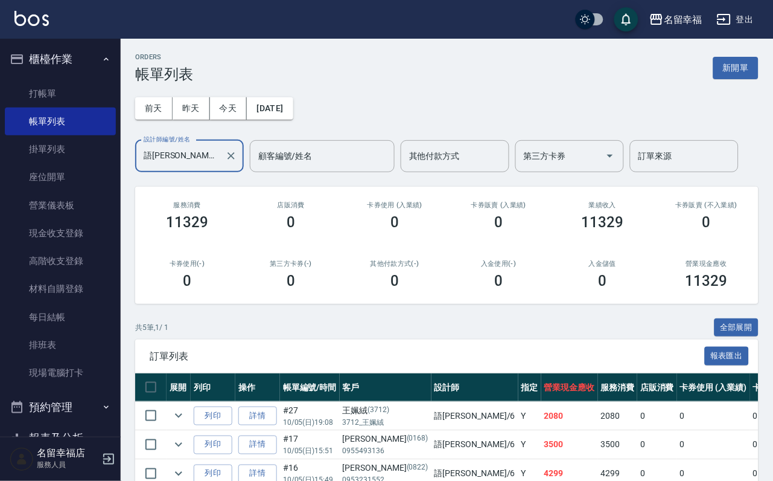
click at [192, 161] on input "語[PERSON_NAME]-6" at bounding box center [181, 155] width 80 height 21
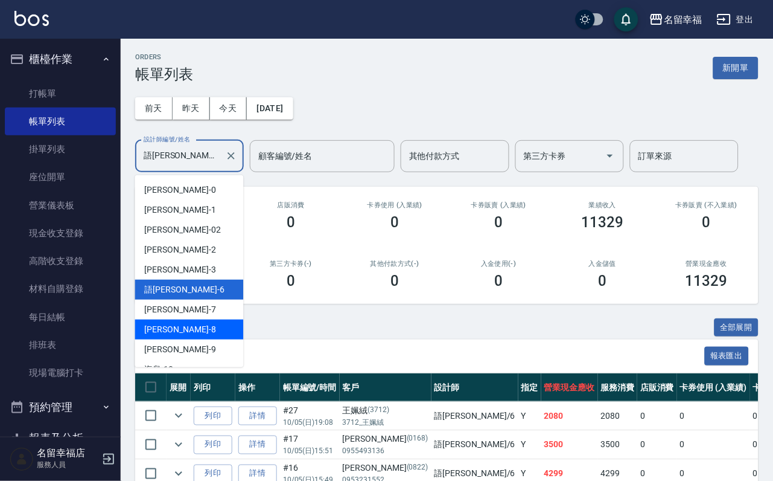
click at [177, 328] on div "[PERSON_NAME] -8" at bounding box center [189, 329] width 109 height 20
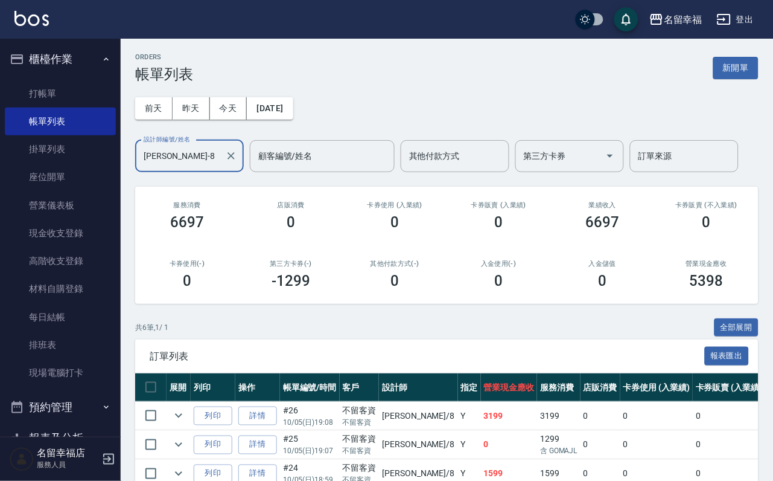
click at [188, 159] on input "[PERSON_NAME]-8" at bounding box center [181, 155] width 80 height 21
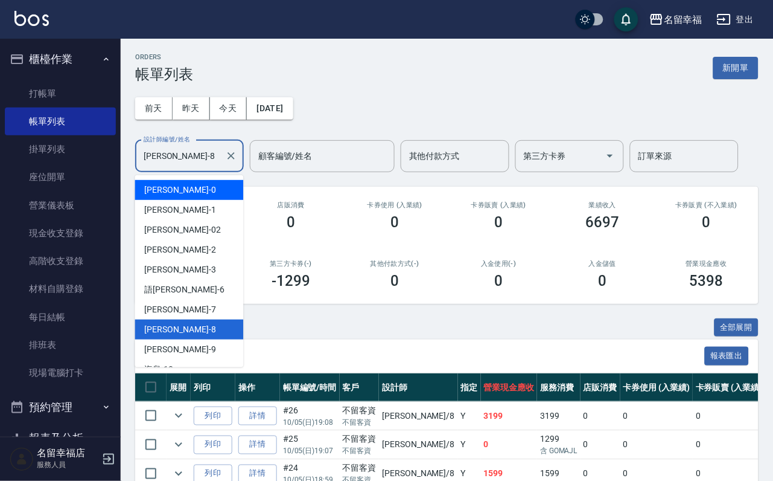
click at [180, 189] on div "小靜 -0" at bounding box center [189, 190] width 109 height 20
type input "小靜-0"
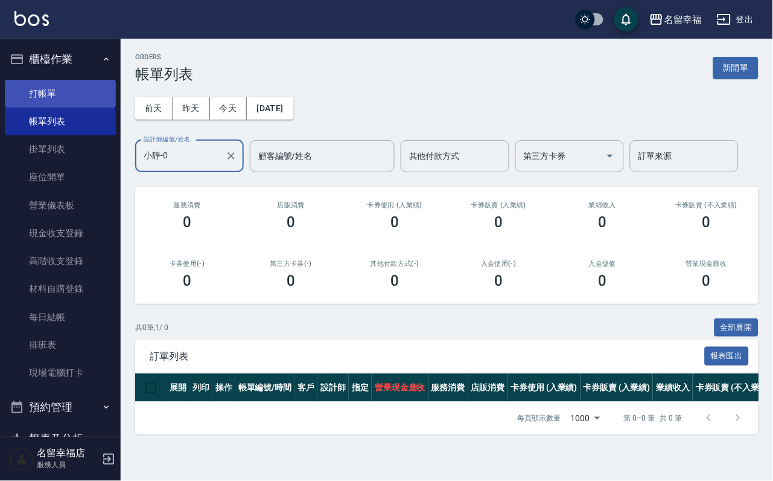
click at [41, 86] on link "打帳單" at bounding box center [60, 94] width 111 height 28
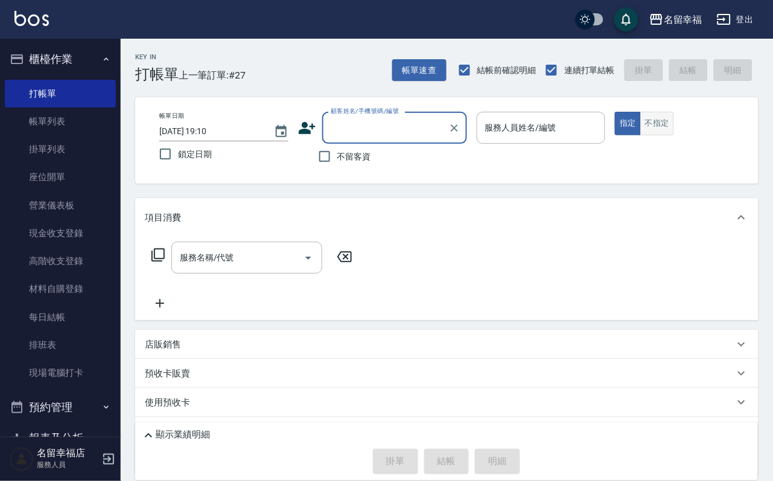
click at [674, 135] on button "不指定" at bounding box center [658, 124] width 34 height 24
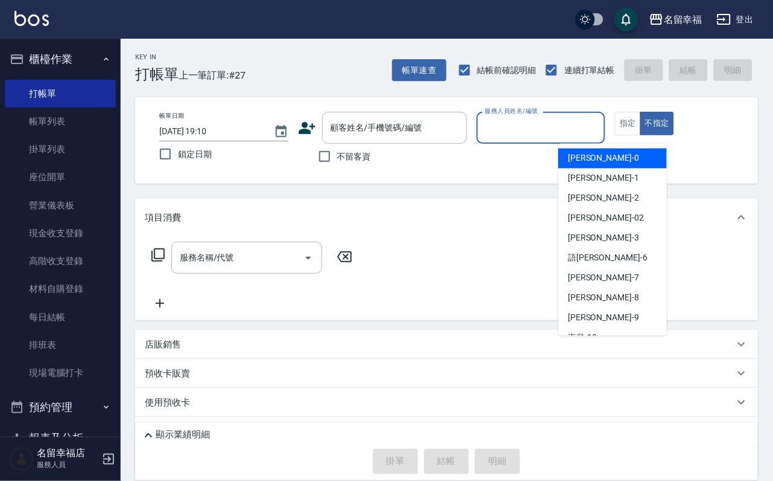
click at [606, 128] on div "服務人員姓名/編號 服務人員姓名/編號" at bounding box center [541, 128] width 129 height 32
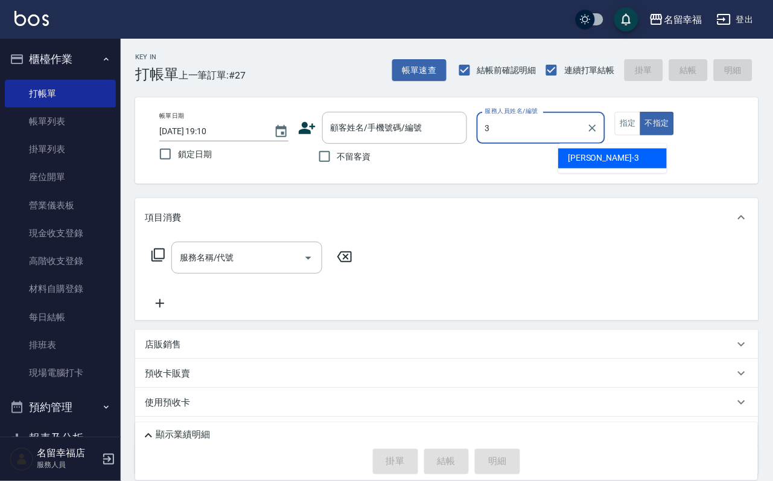
type input "[PERSON_NAME]-3"
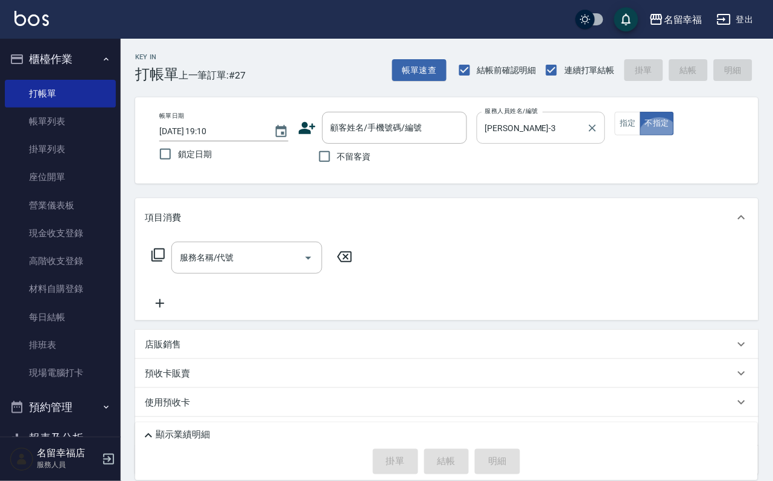
type button "false"
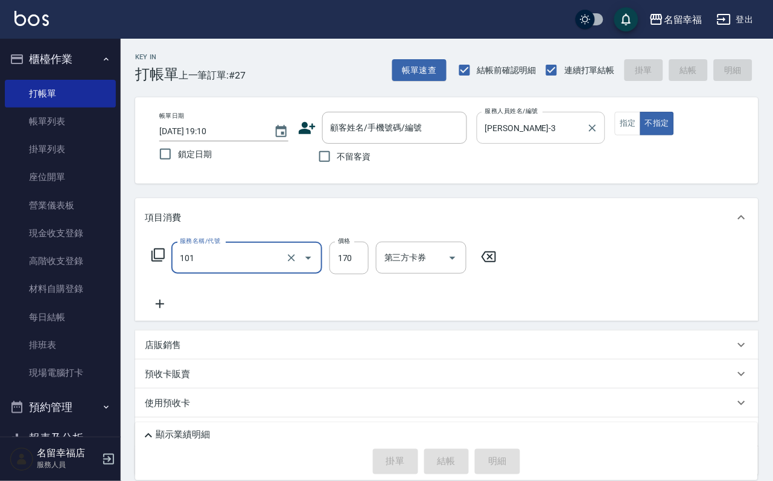
type input "洗髮(101)"
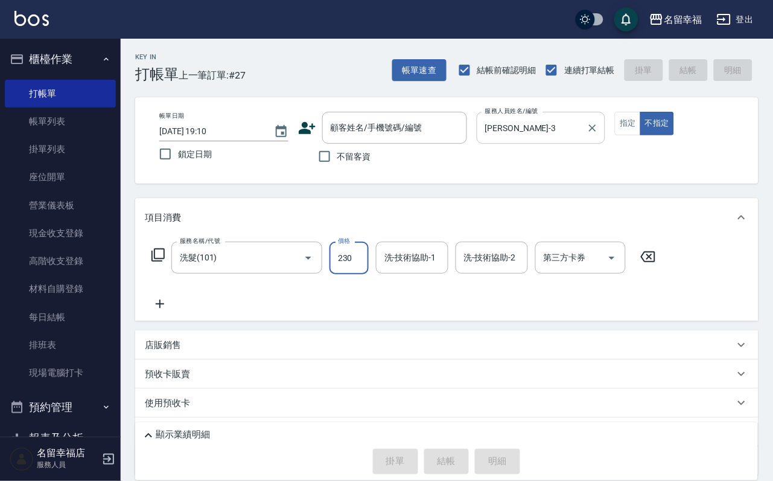
type input "230"
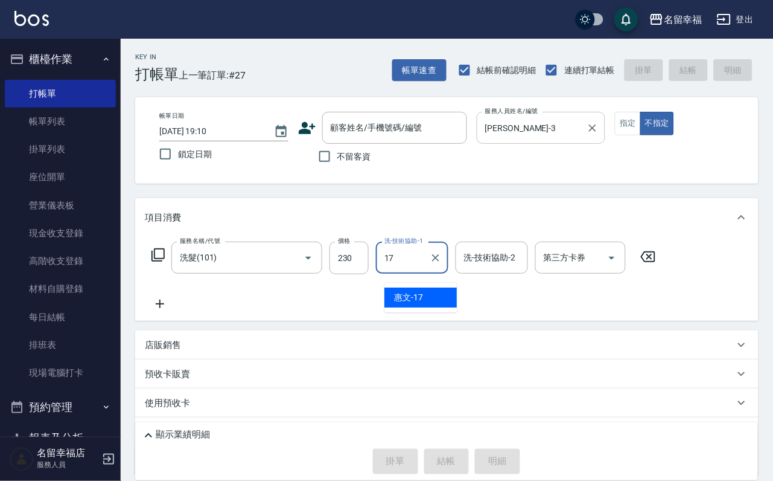
type input "惠文-17"
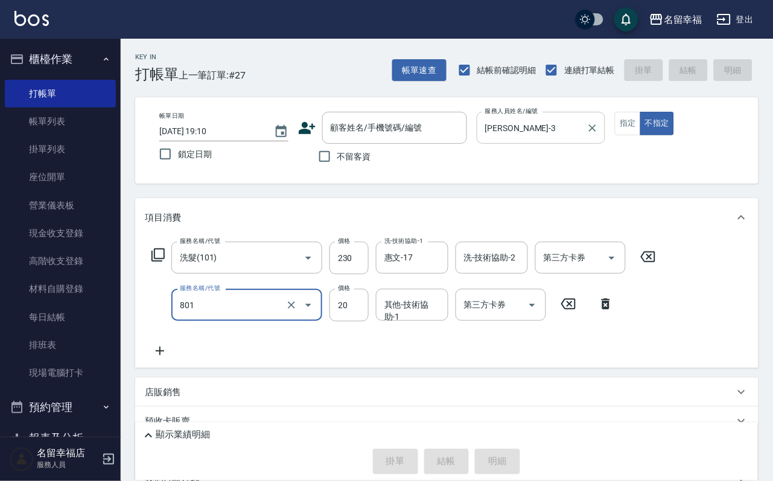
type input "潤絲(801)"
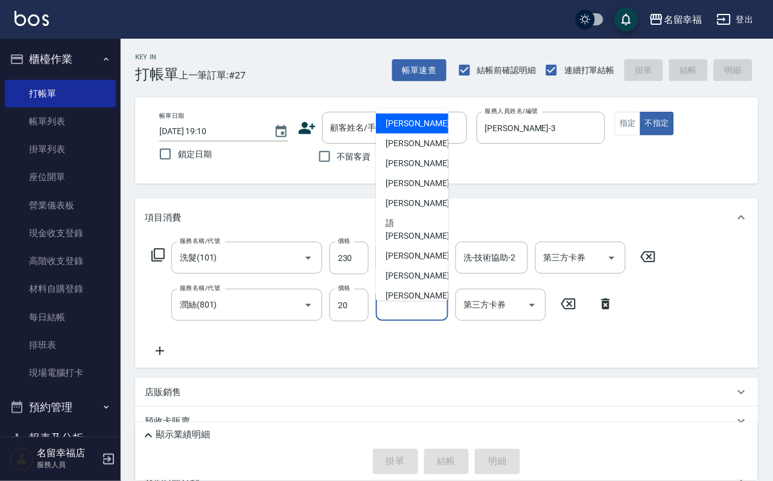
click at [404, 315] on input "其他-技術協助-1" at bounding box center [413, 304] width 62 height 21
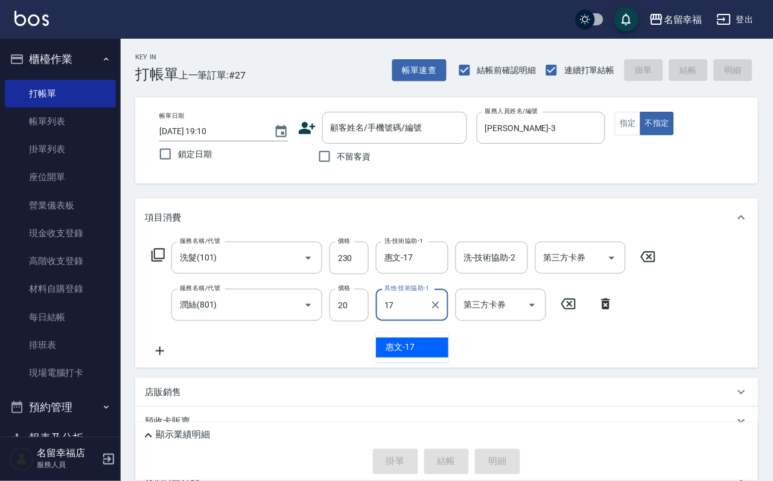
type input "惠文-17"
click at [382, 368] on div "服務名稱/代號 洗髮(101) 服務名稱/代號 價格 230 價格 洗-技術協助-1 惠文-17 洗-技術協助-1 洗-技術協助-2 洗-技術協助-2 第三方…" at bounding box center [447, 302] width 624 height 131
click at [324, 164] on input "不留客資" at bounding box center [324, 156] width 25 height 25
checkbox input "true"
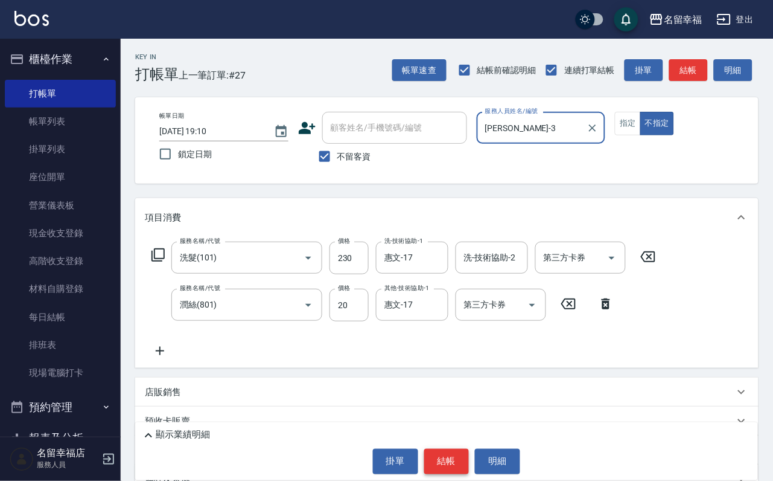
click at [455, 454] on button "結帳" at bounding box center [446, 461] width 45 height 25
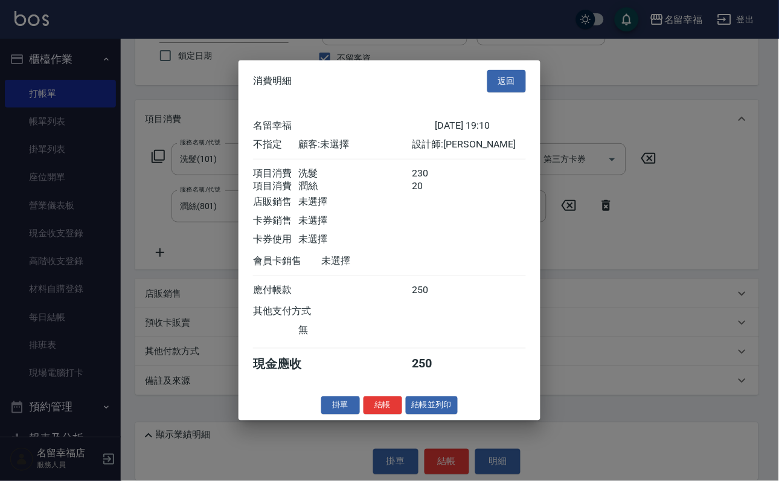
scroll to position [217, 0]
click at [412, 414] on button "結帳並列印" at bounding box center [432, 404] width 53 height 19
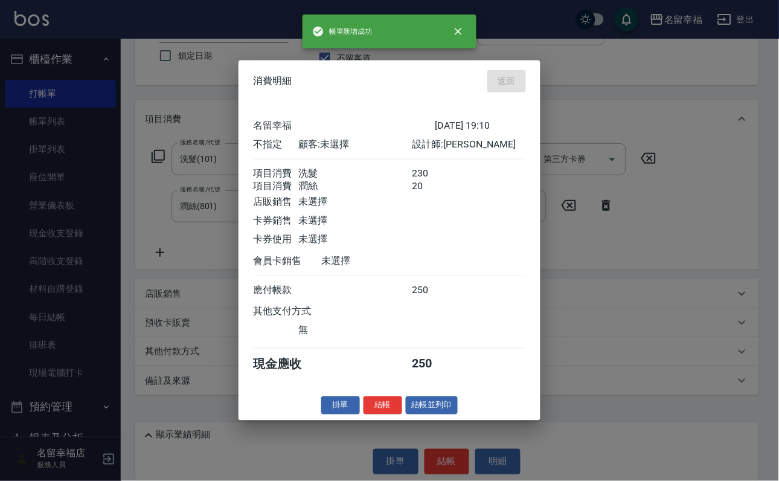
type input "[DATE] 19:34"
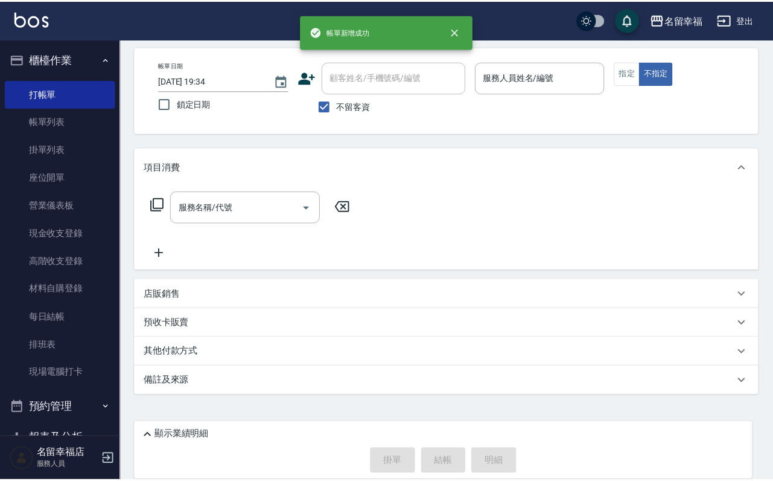
scroll to position [72, 0]
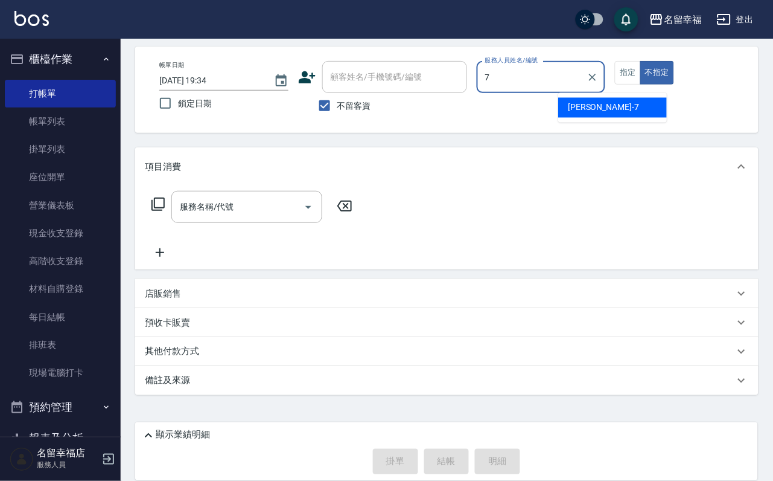
type input "[PERSON_NAME]-7"
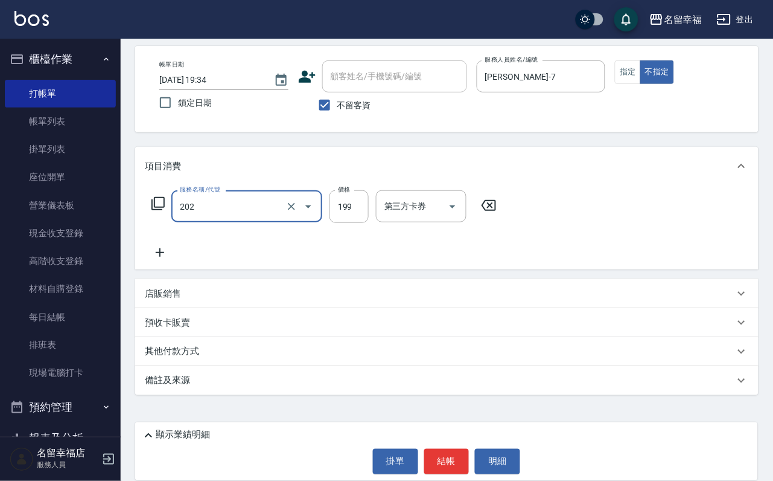
type input "不指定單剪(202)"
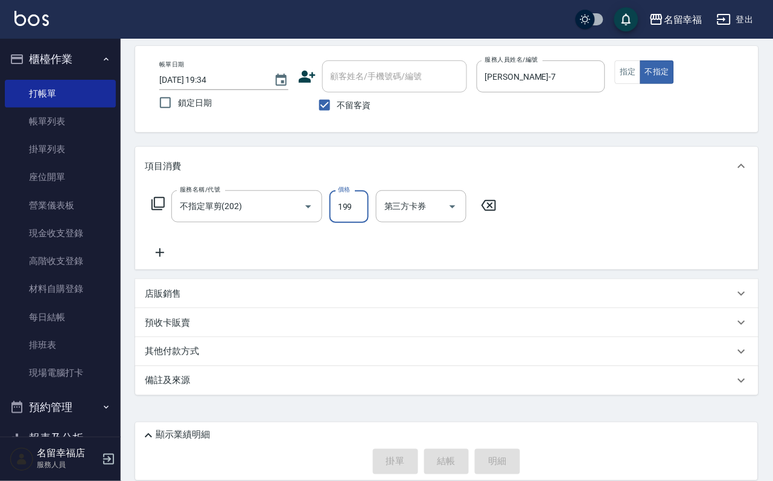
type input "[DATE] 19:35"
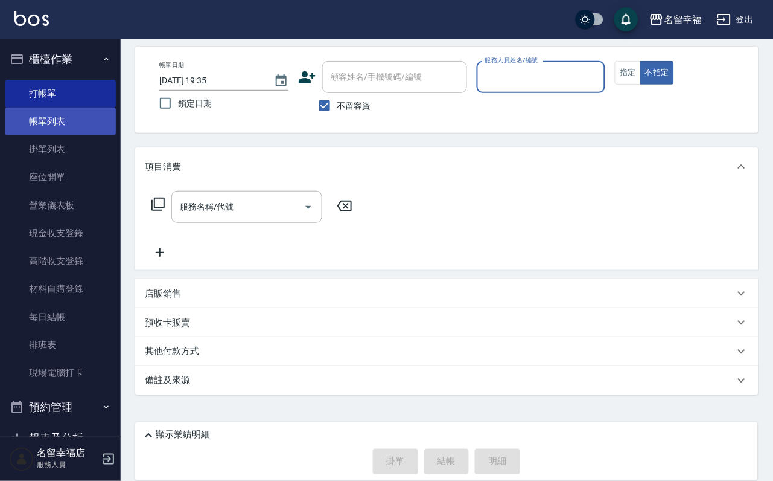
click at [57, 127] on link "帳單列表" at bounding box center [60, 121] width 111 height 28
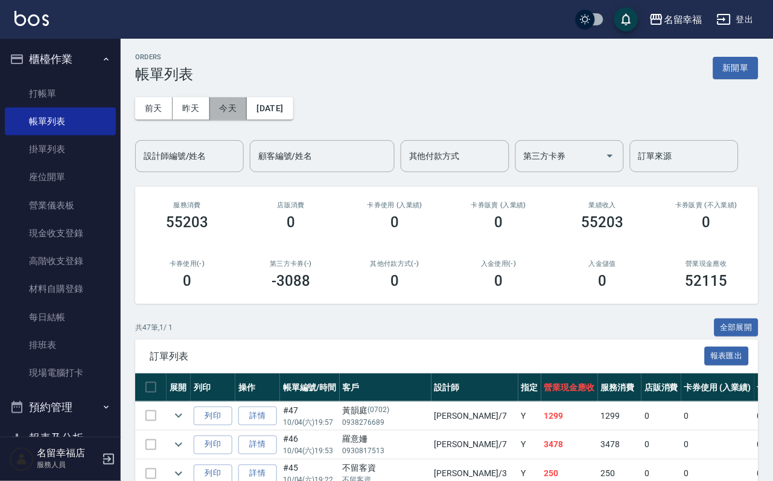
click at [248, 108] on button "今天" at bounding box center [228, 108] width 37 height 22
click at [226, 164] on input "設計師編號/姓名" at bounding box center [190, 155] width 98 height 21
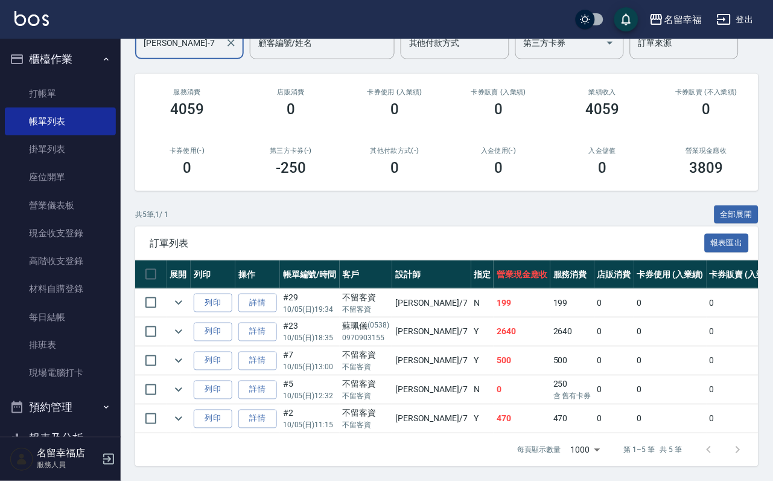
scroll to position [181, 0]
type input "[PERSON_NAME]-7"
click at [82, 103] on link "打帳單" at bounding box center [60, 94] width 111 height 28
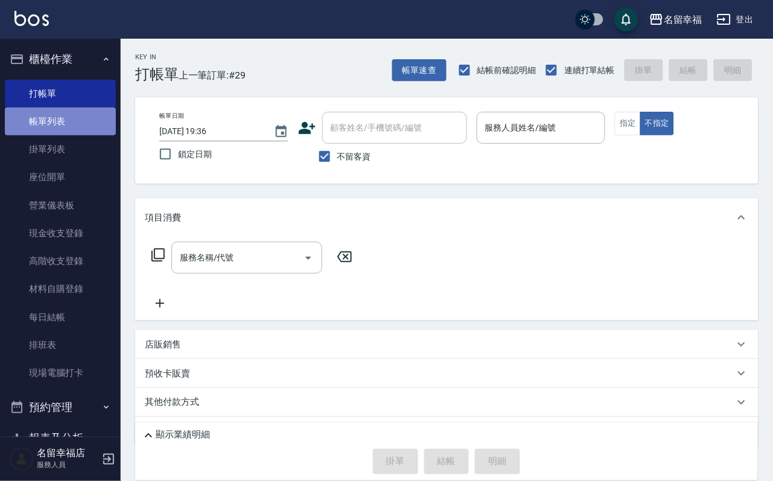
click at [84, 132] on link "帳單列表" at bounding box center [60, 121] width 111 height 28
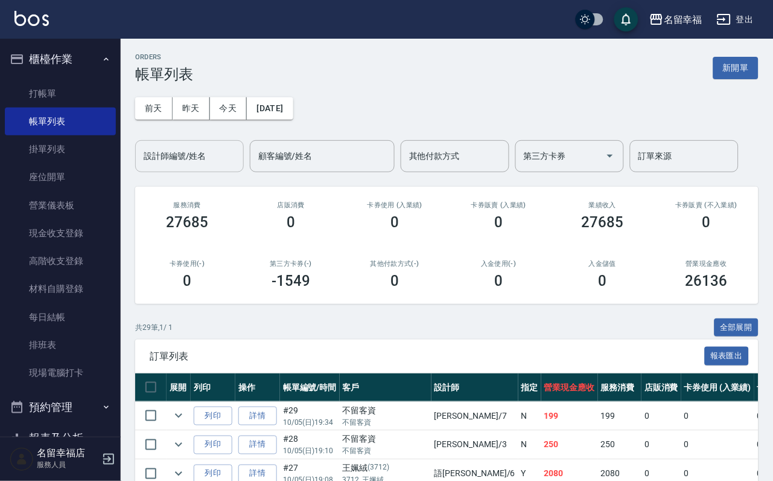
click at [188, 167] on input "設計師編號/姓名" at bounding box center [190, 155] width 98 height 21
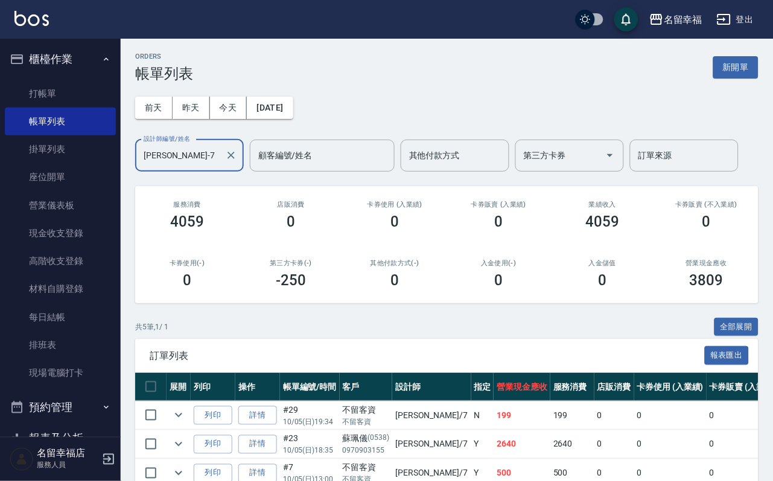
scroll to position [216, 0]
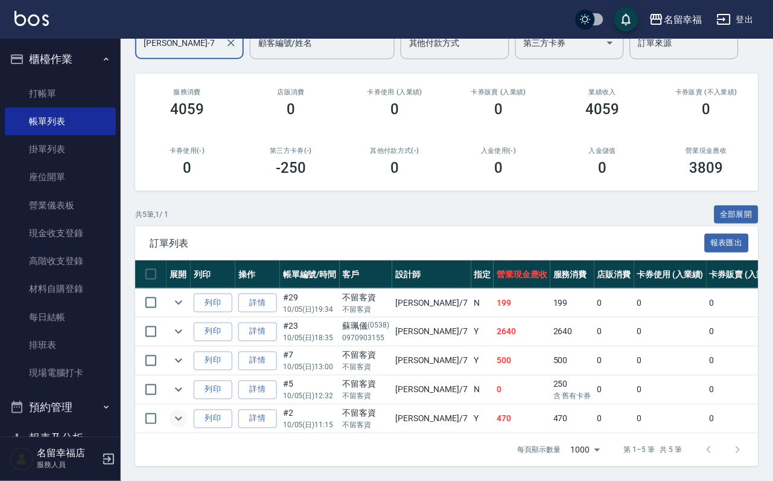
type input "[PERSON_NAME]-7"
click at [186, 411] on icon "expand row" at bounding box center [178, 418] width 14 height 14
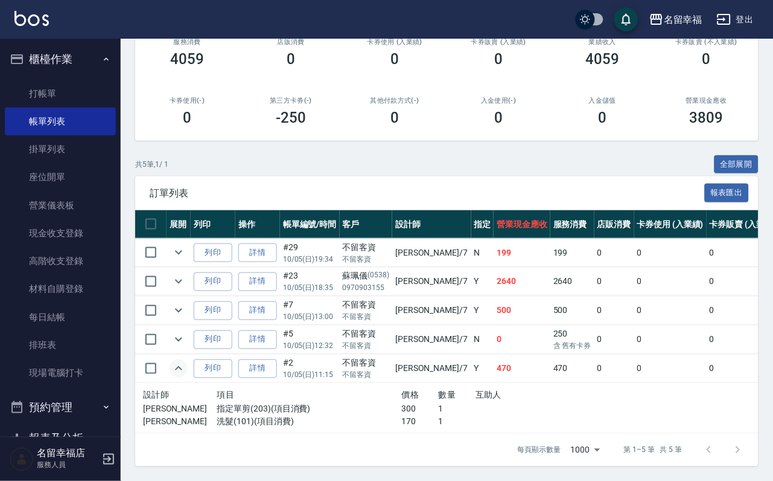
scroll to position [269, 0]
click at [268, 359] on link "詳情" at bounding box center [257, 368] width 39 height 19
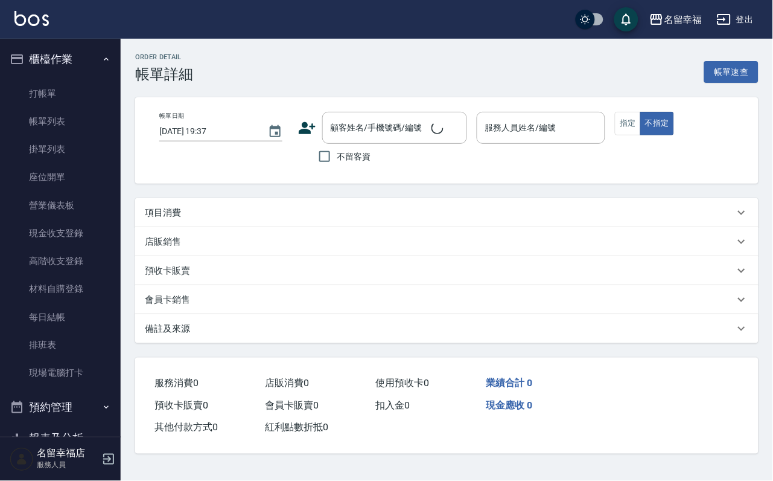
type input "[DATE] 11:15"
checkbox input "true"
type input "[PERSON_NAME]-7"
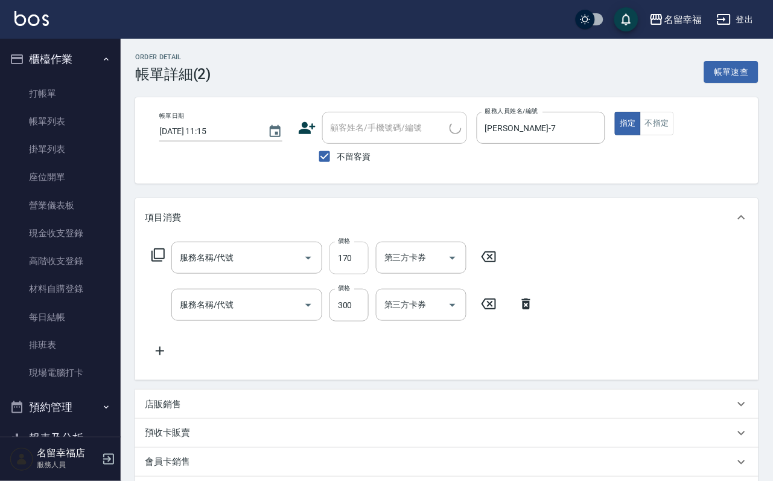
type input "洗髮(101)"
type input "指定單剪(203)"
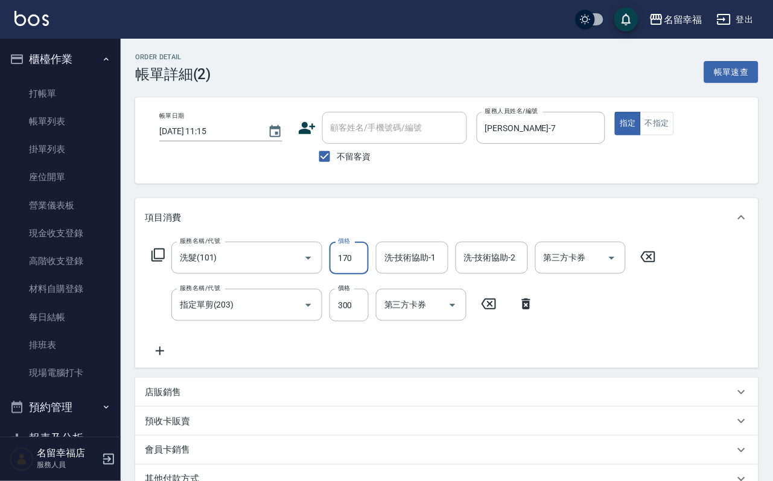
click at [356, 274] on input "170" at bounding box center [349, 257] width 39 height 33
type input "200"
type input "[PERSON_NAME]-7"
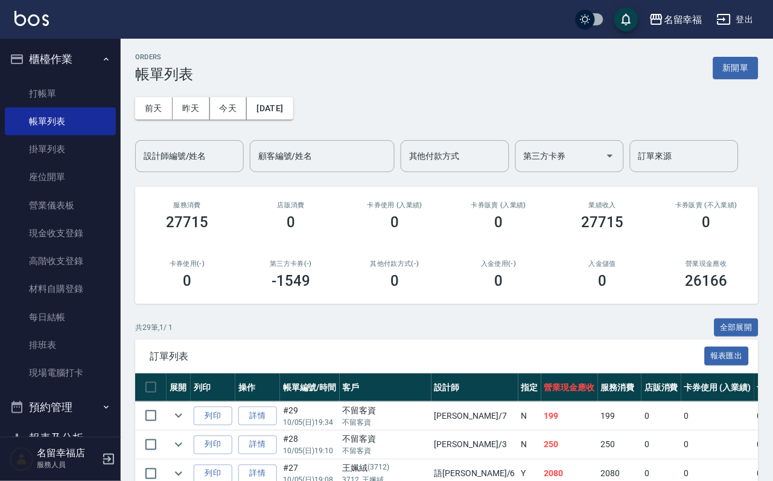
click at [206, 153] on input "設計師編號/姓名" at bounding box center [190, 155] width 98 height 21
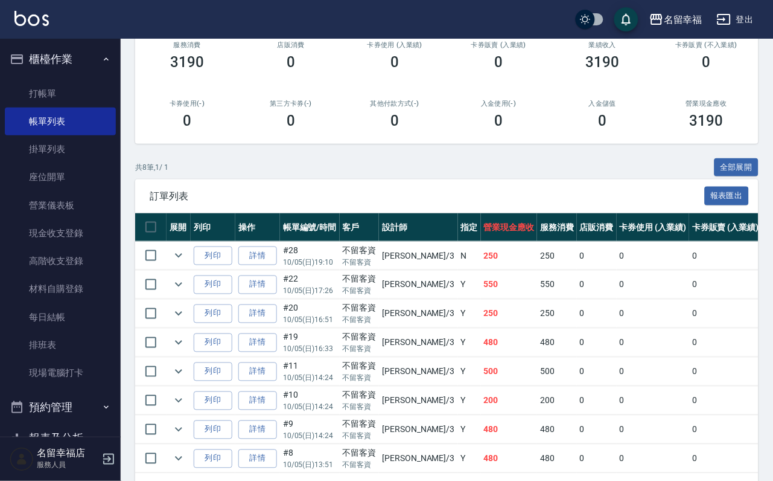
scroll to position [330, 0]
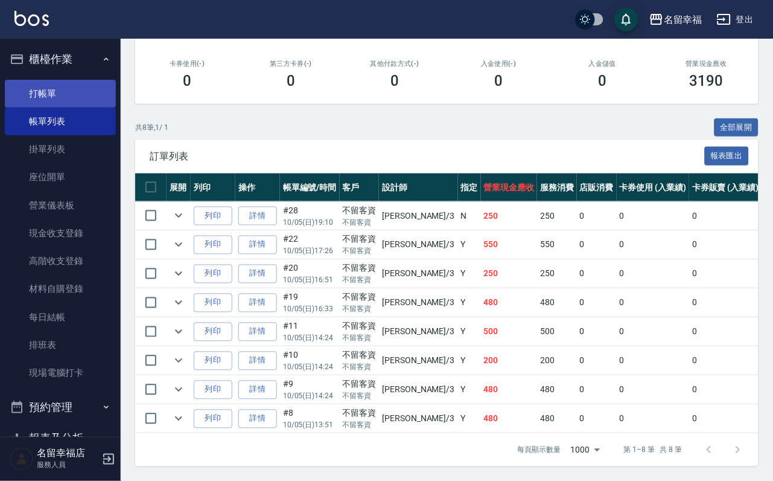
type input "[PERSON_NAME]-3"
click at [53, 89] on link "打帳單" at bounding box center [60, 94] width 111 height 28
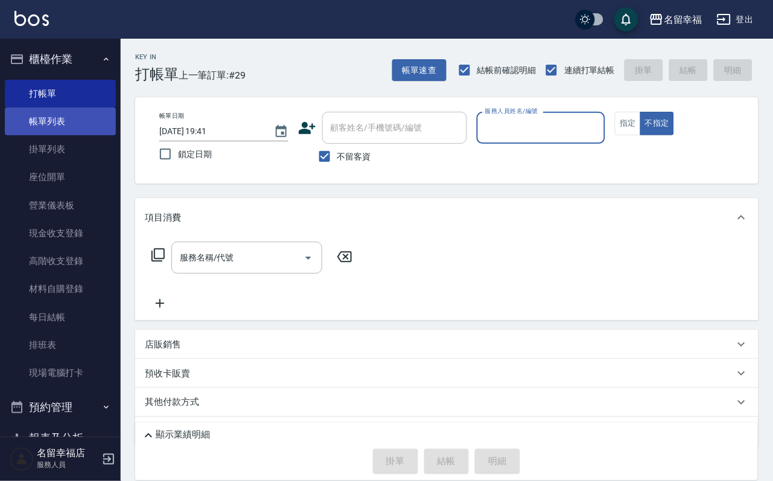
click at [60, 135] on link "帳單列表" at bounding box center [60, 121] width 111 height 28
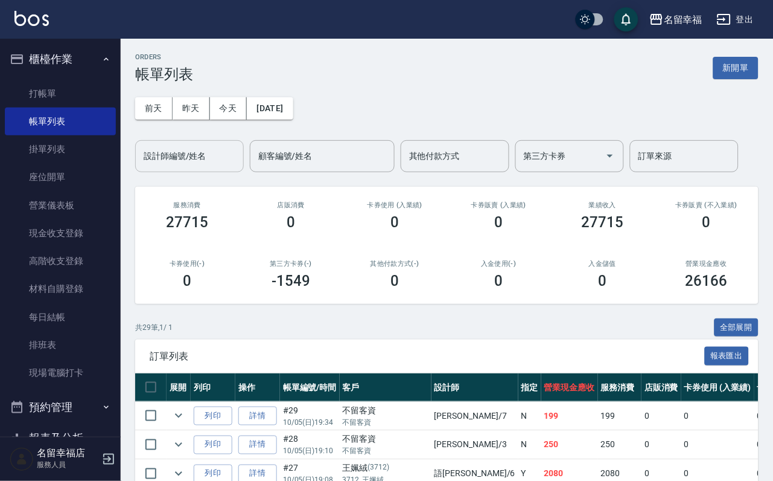
click at [199, 150] on input "設計師編號/姓名" at bounding box center [190, 155] width 98 height 21
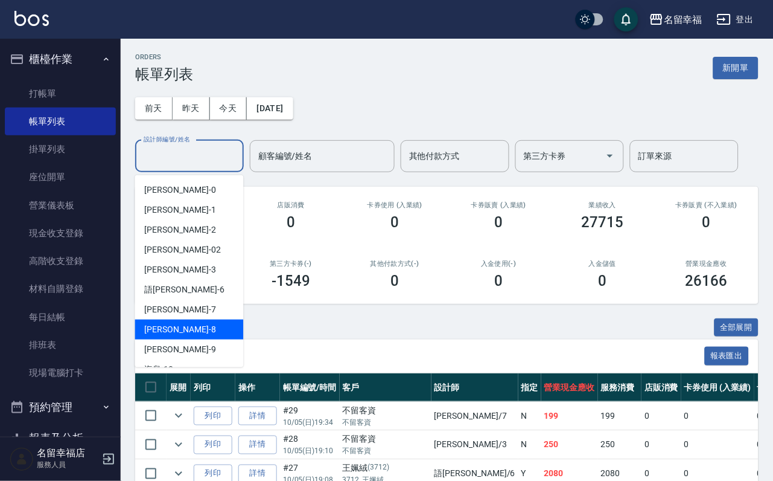
click at [154, 334] on span "[PERSON_NAME] -8" at bounding box center [180, 329] width 71 height 13
type input "[PERSON_NAME]-8"
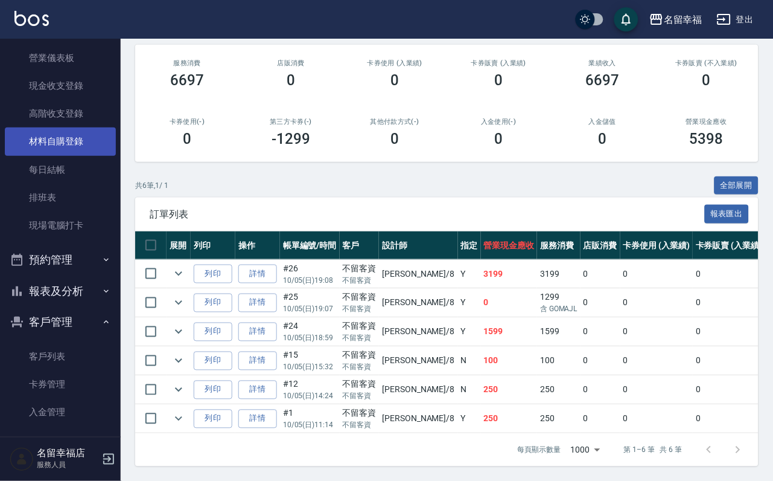
scroll to position [238, 0]
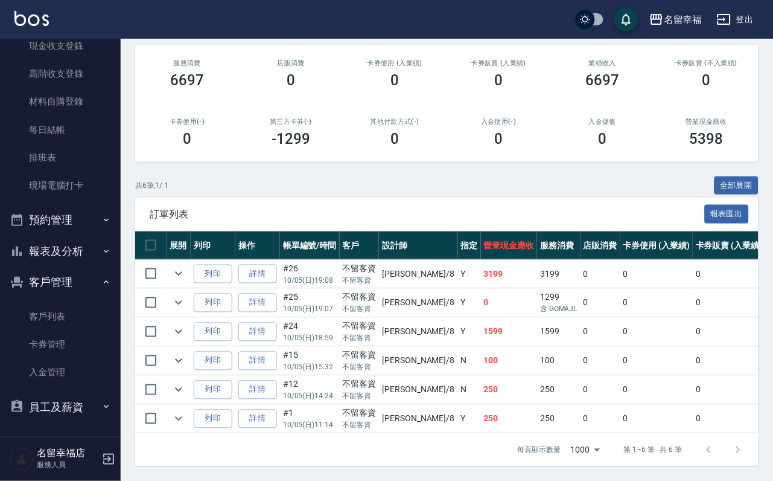
click at [60, 235] on button "報表及分析" at bounding box center [60, 250] width 111 height 31
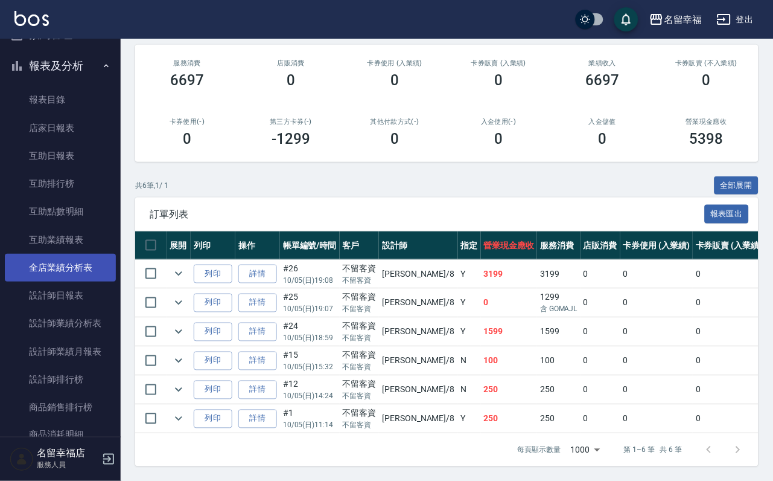
scroll to position [419, 0]
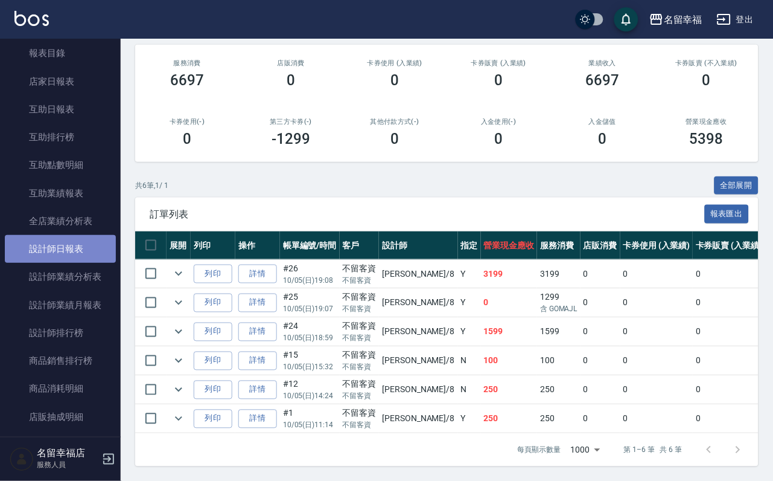
click at [80, 263] on link "設計師日報表" at bounding box center [60, 249] width 111 height 28
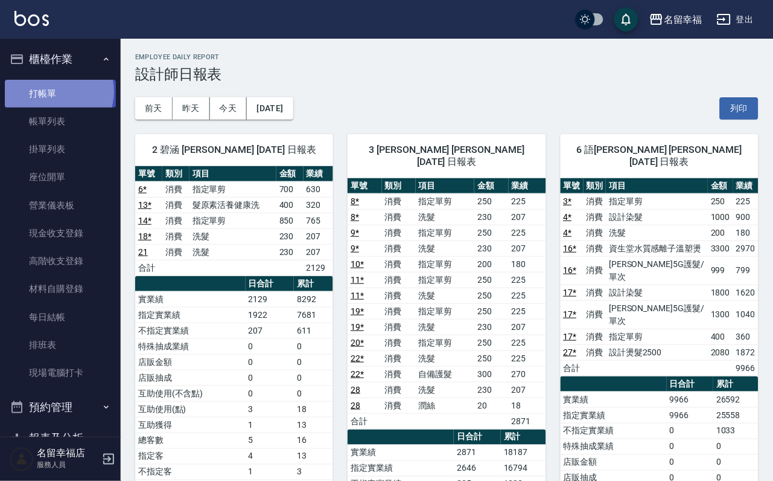
click at [55, 96] on link "打帳單" at bounding box center [60, 94] width 111 height 28
